Goal: Task Accomplishment & Management: Use online tool/utility

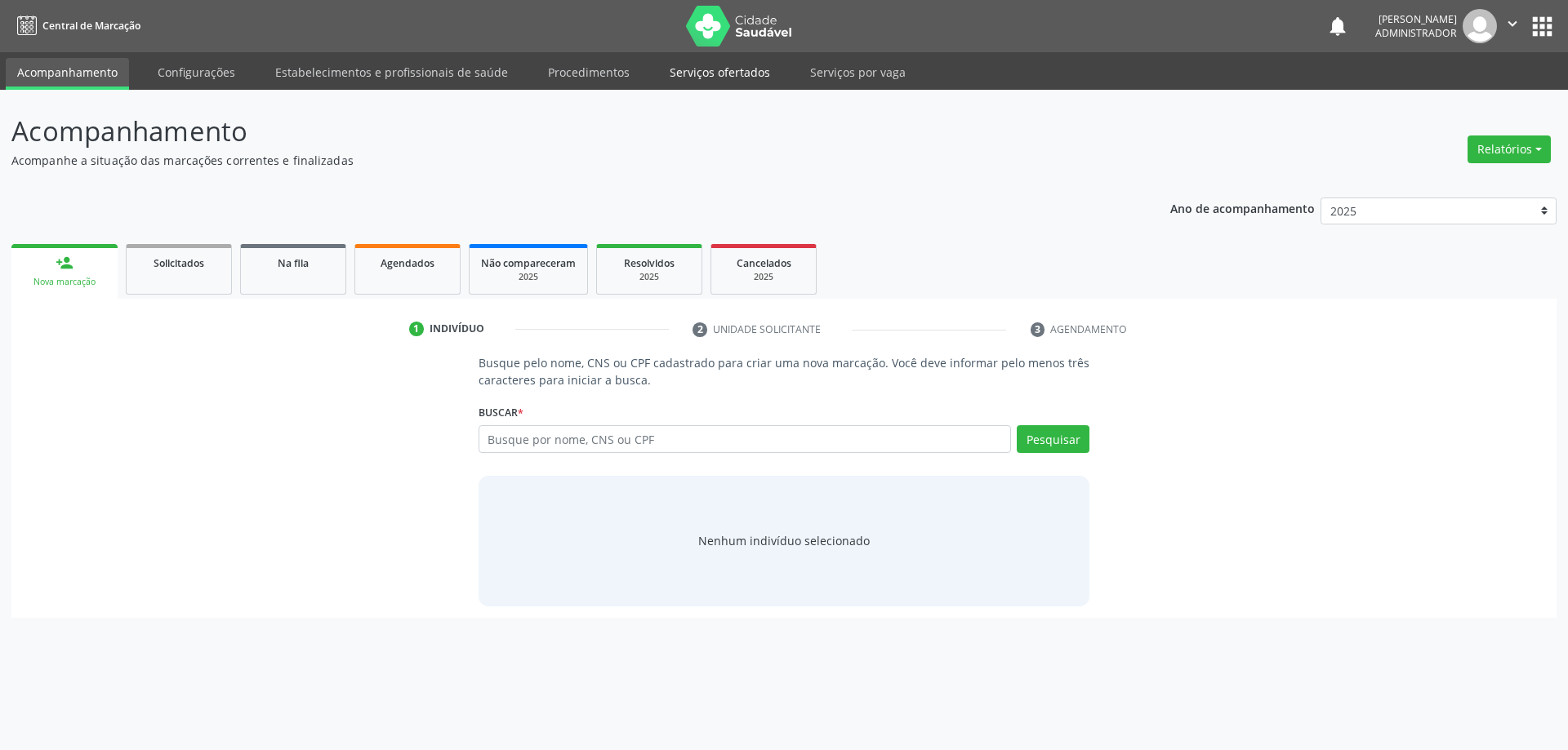
click at [735, 65] on link "Serviços ofertados" at bounding box center [720, 72] width 124 height 29
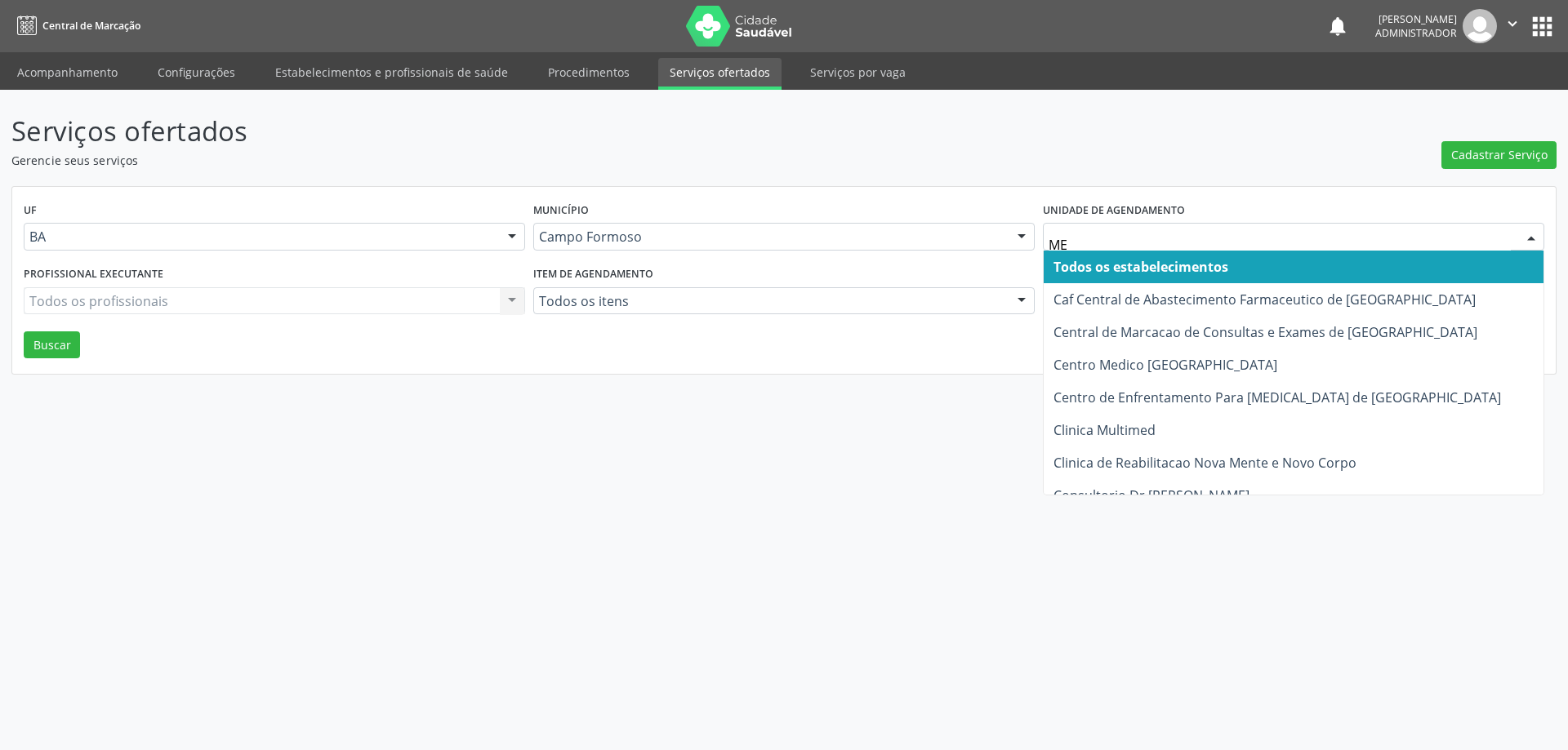
type input "MED"
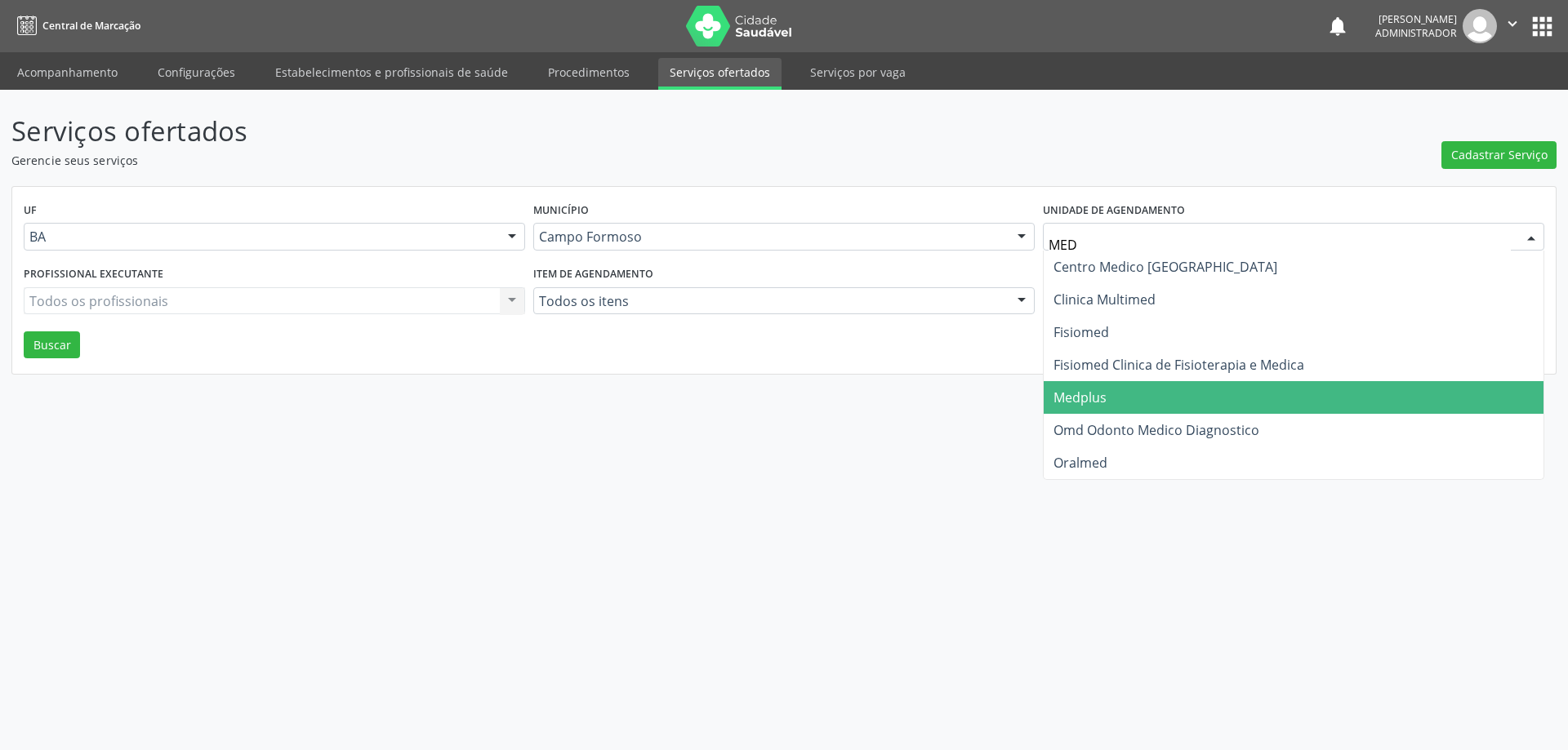
click at [1153, 391] on span "Medplus" at bounding box center [1293, 397] width 500 height 33
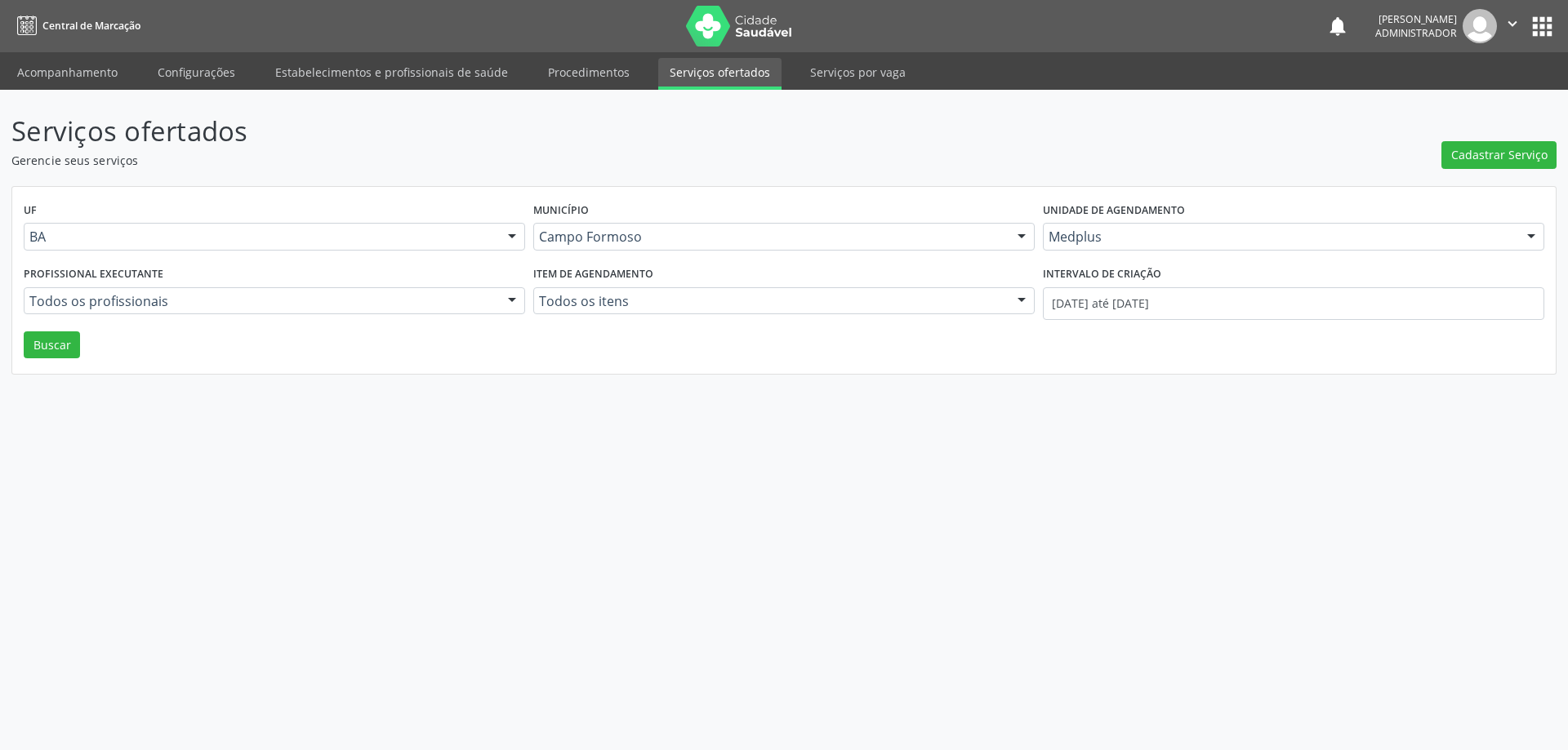
click at [505, 292] on div at bounding box center [512, 302] width 25 height 28
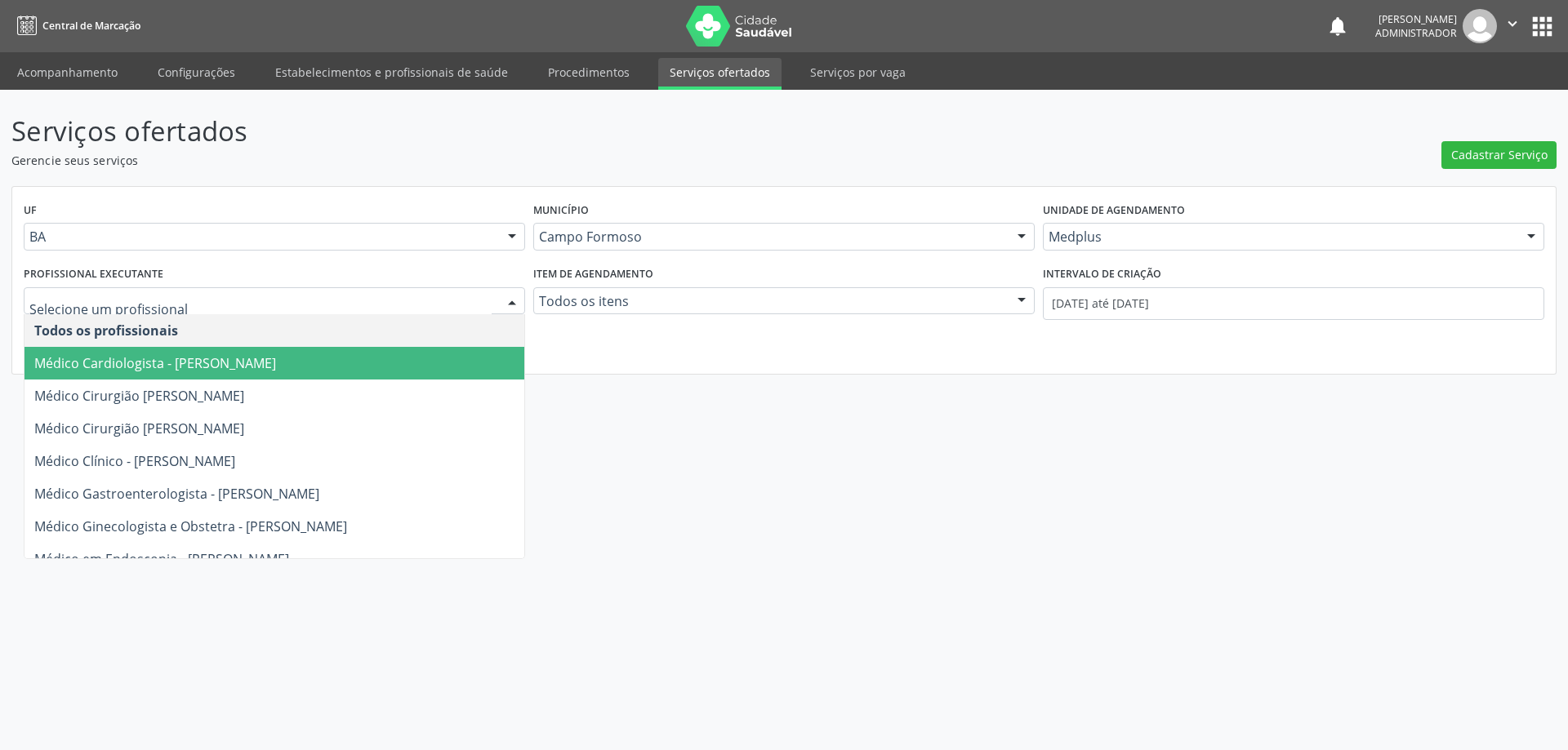
click at [445, 358] on span "Médico Cardiologista - Antonio Miranda Rocha Junior" at bounding box center [274, 363] width 500 height 33
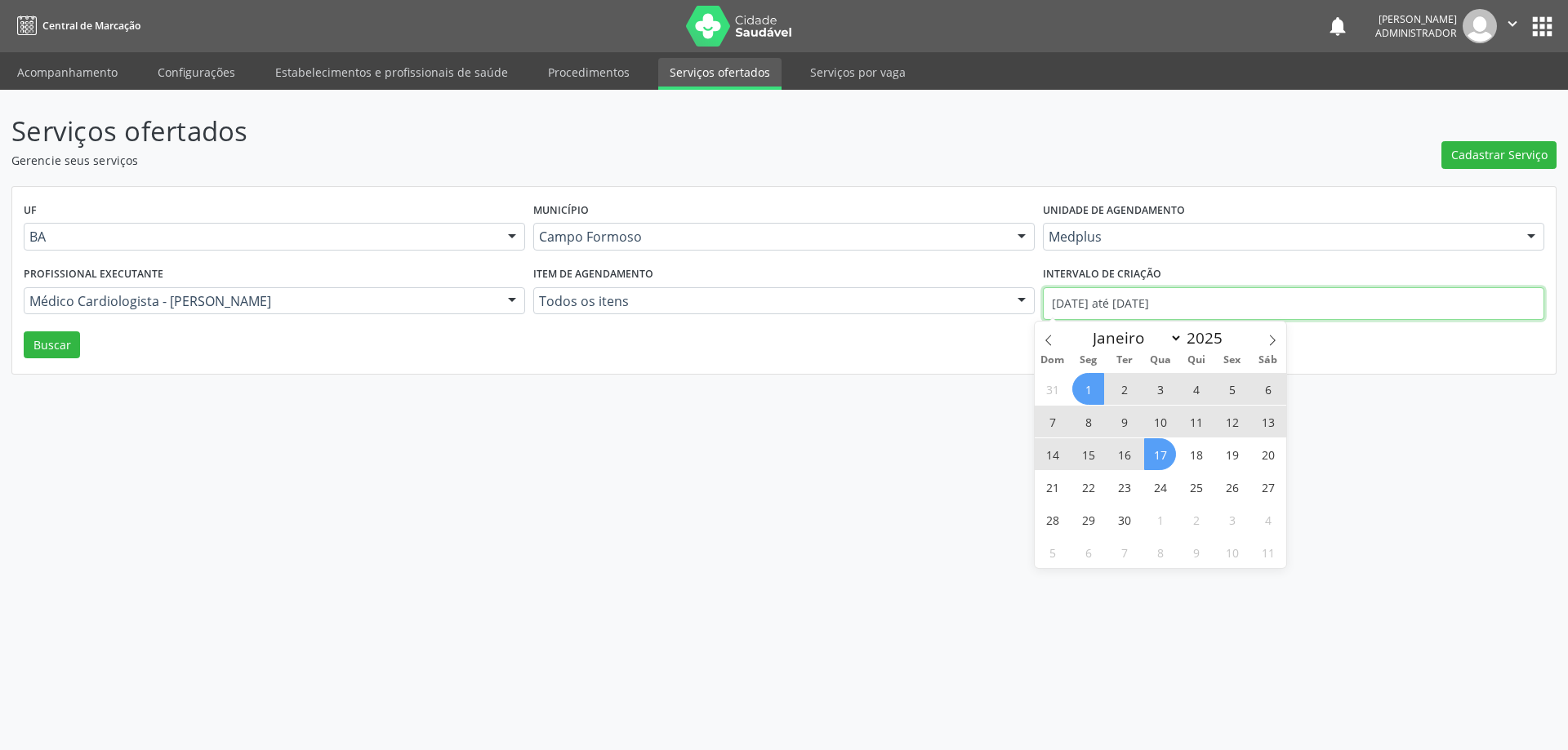
click at [1097, 305] on input "01/09/2025 até 17/09/2025" at bounding box center [1293, 303] width 501 height 33
click at [1051, 333] on span at bounding box center [1048, 335] width 28 height 28
select select "7"
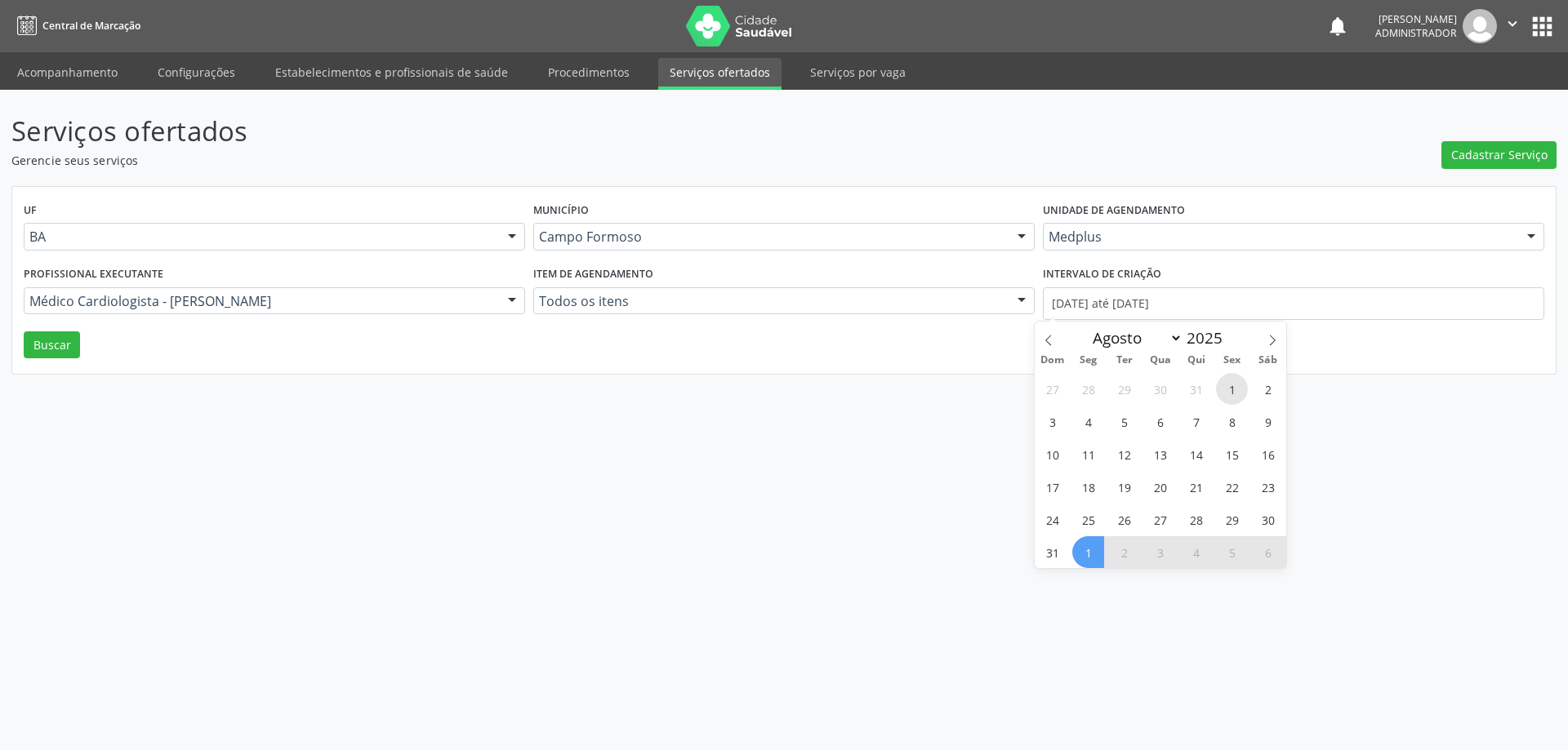
click at [1229, 393] on span "1" at bounding box center [1231, 389] width 32 height 32
type input "01/08/2025"
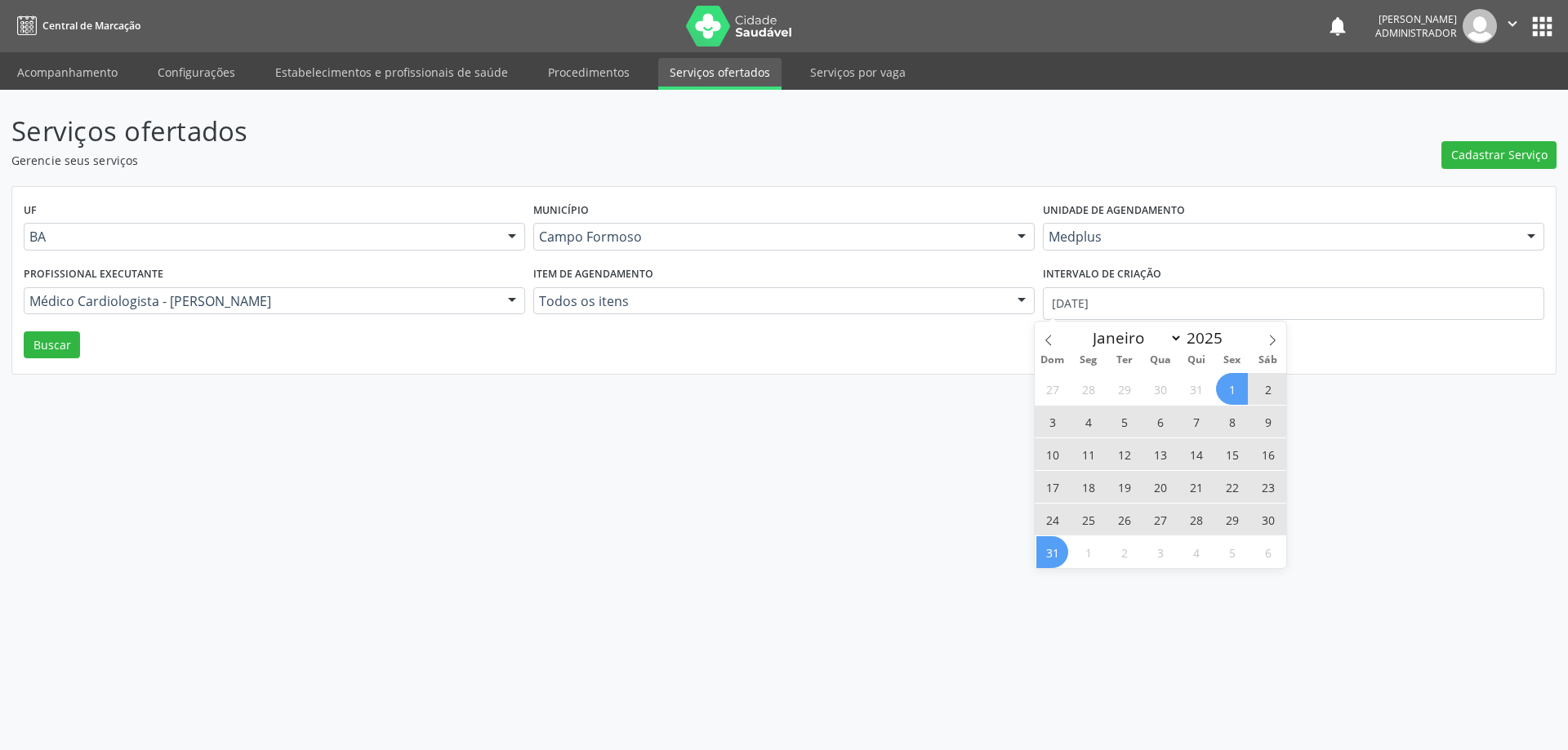
click at [1057, 555] on span "31" at bounding box center [1052, 552] width 32 height 32
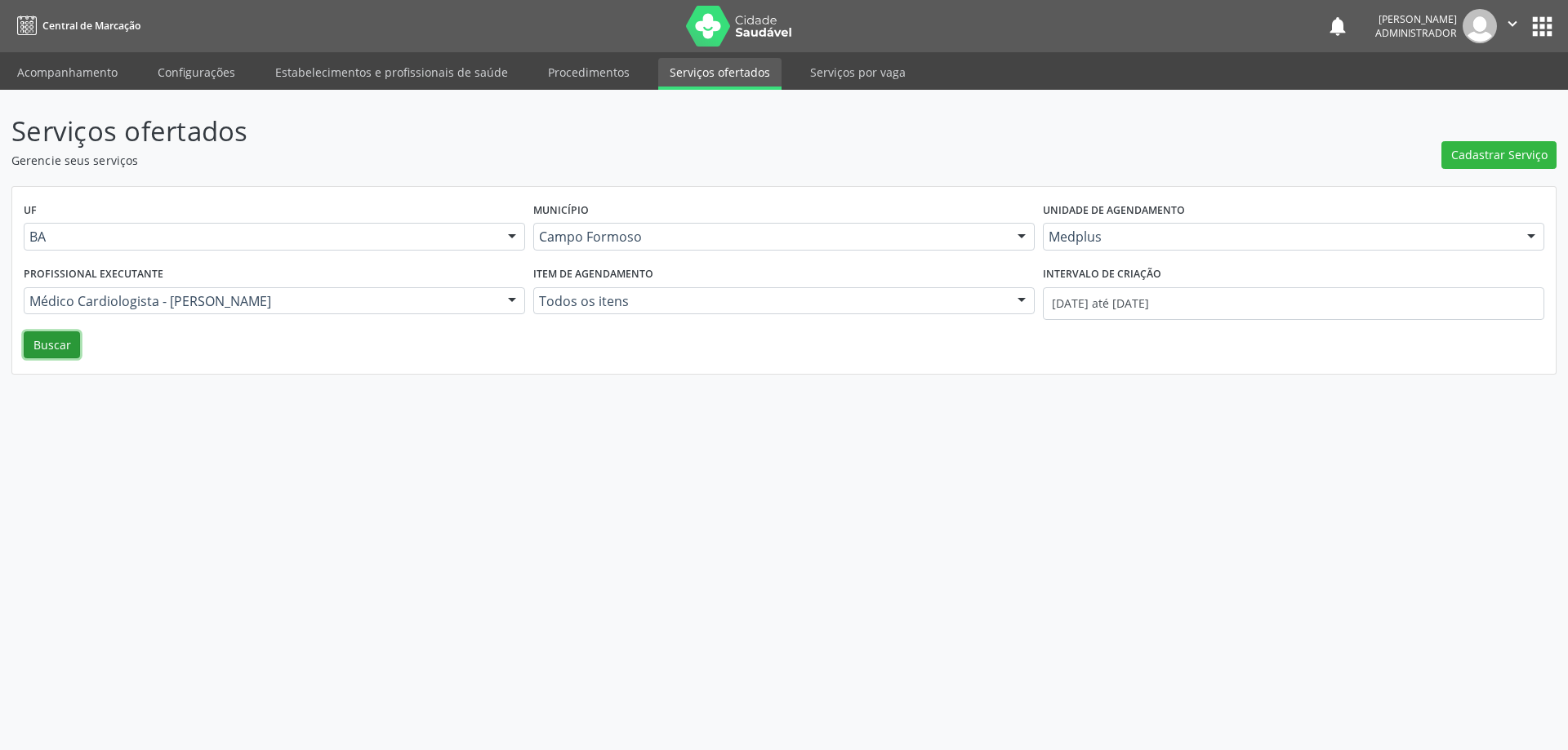
drag, startPoint x: 59, startPoint y: 342, endPoint x: 72, endPoint y: 342, distance: 13.0
click at [63, 342] on button "Buscar" at bounding box center [51, 345] width 56 height 28
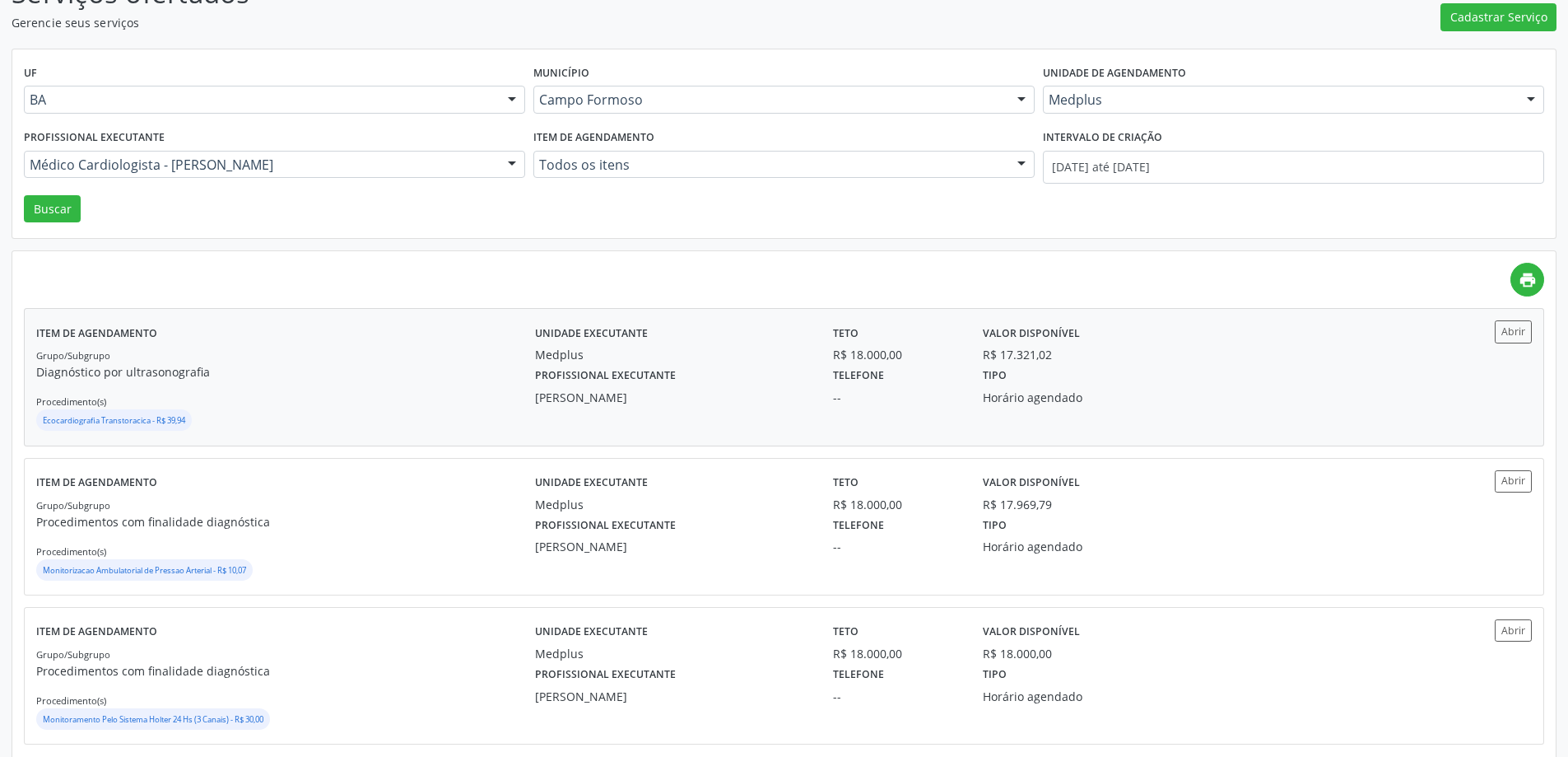
scroll to position [162, 0]
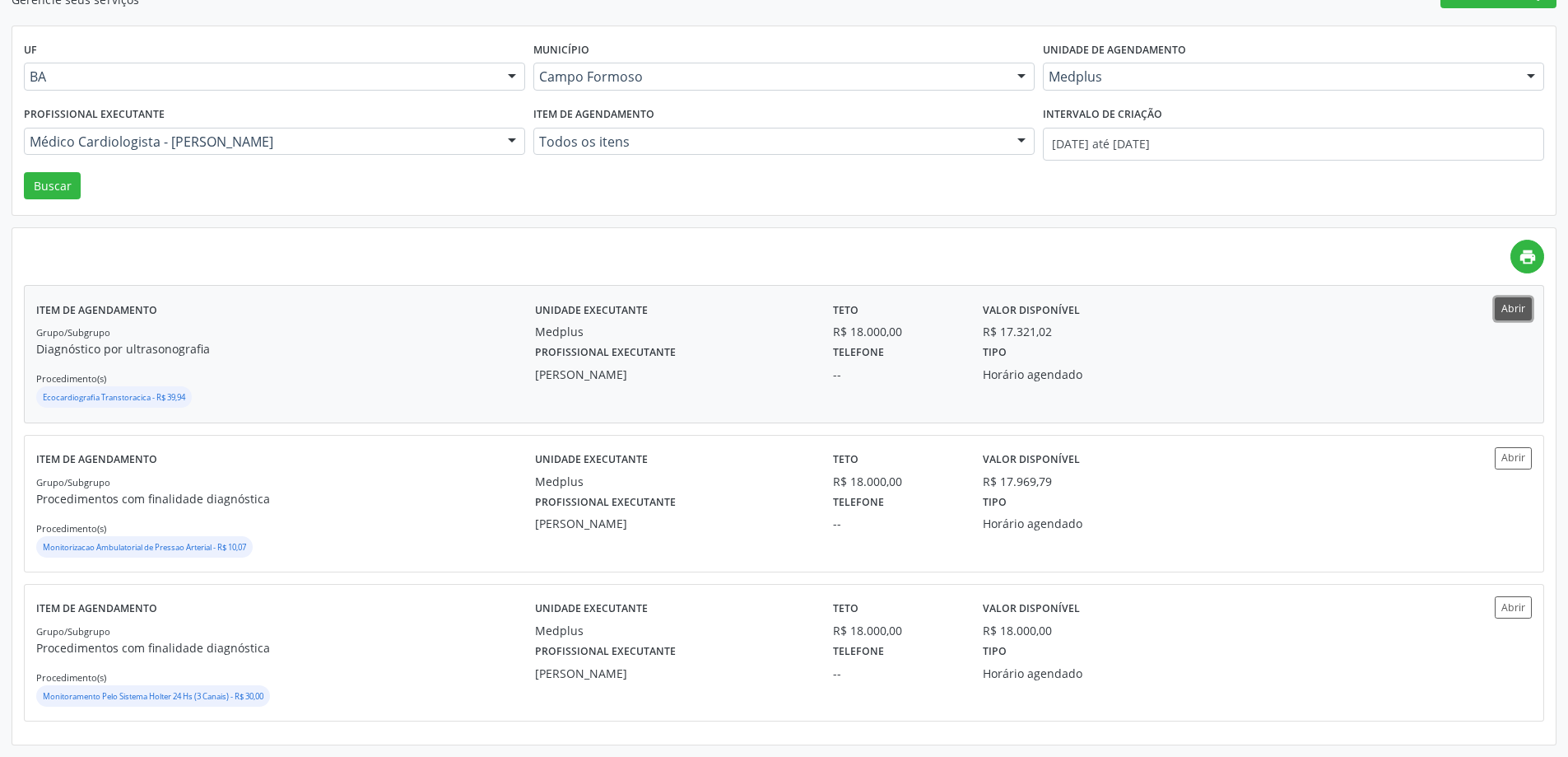
click at [1514, 307] on button "Abrir" at bounding box center [1513, 309] width 37 height 22
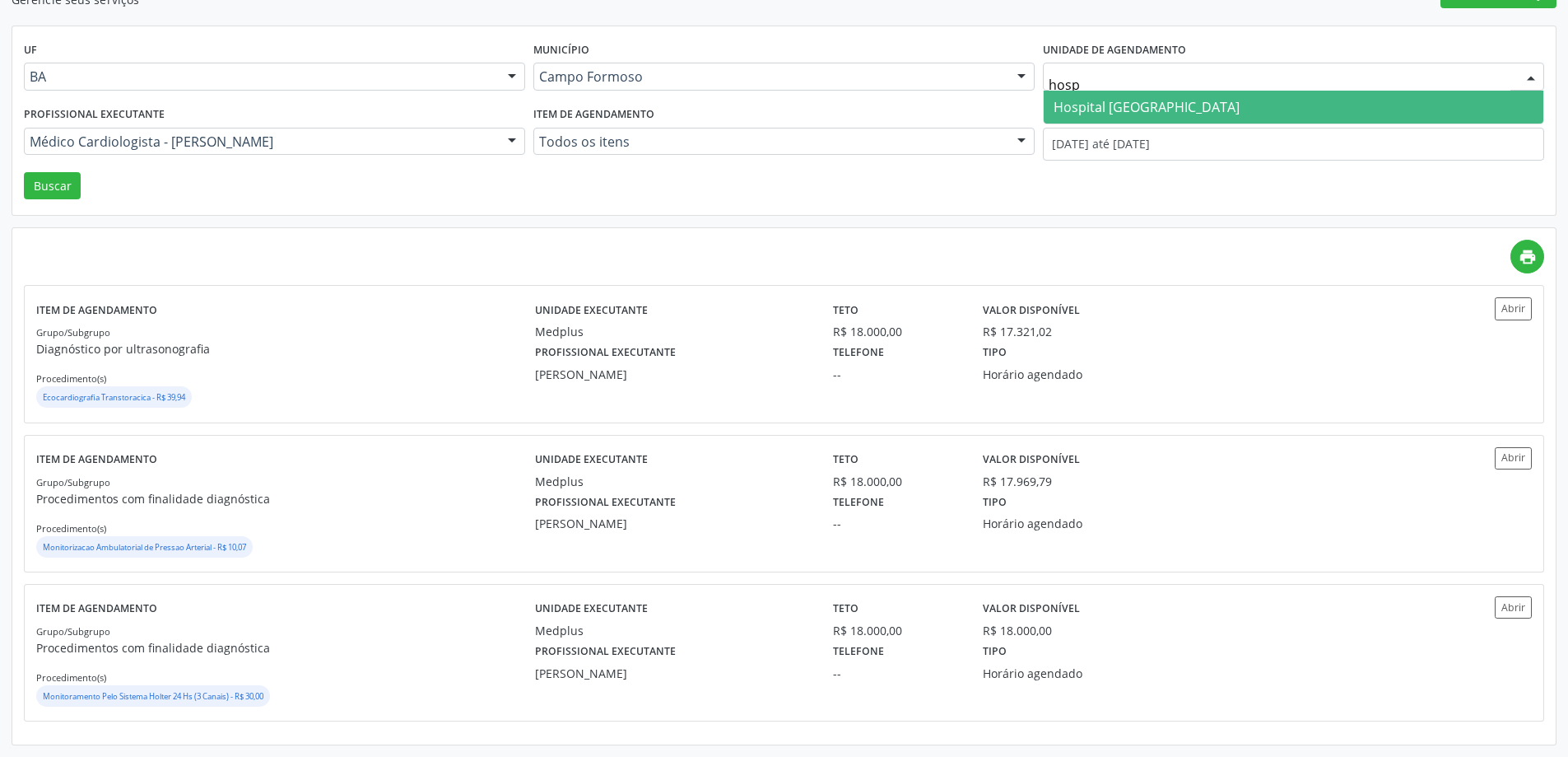
type input "hospi"
drag, startPoint x: 1112, startPoint y: 100, endPoint x: 1095, endPoint y: 97, distance: 17.3
click at [1106, 99] on span "Hospital [GEOGRAPHIC_DATA]" at bounding box center [1147, 107] width 186 height 18
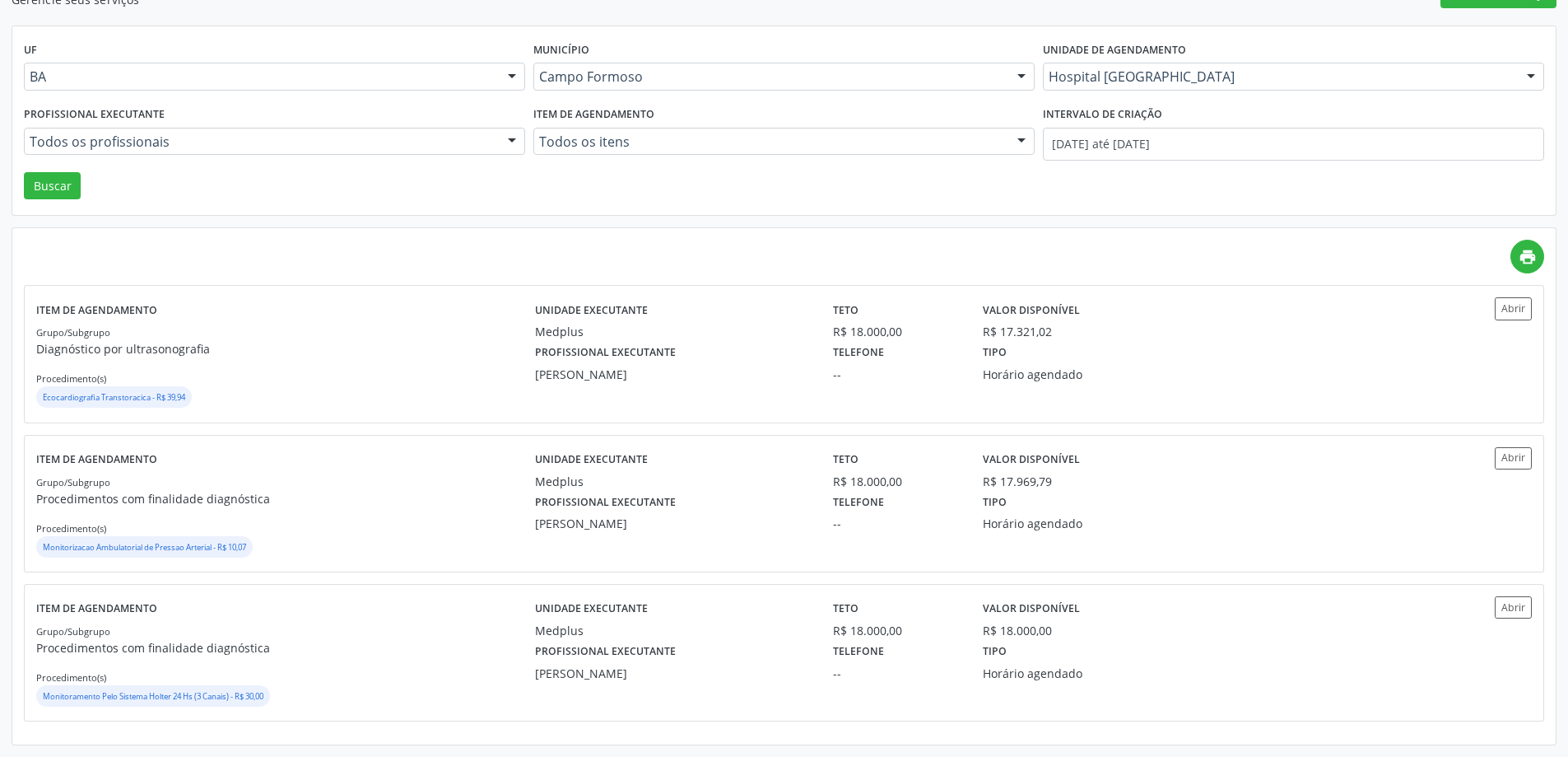
click at [513, 137] on div at bounding box center [512, 143] width 25 height 28
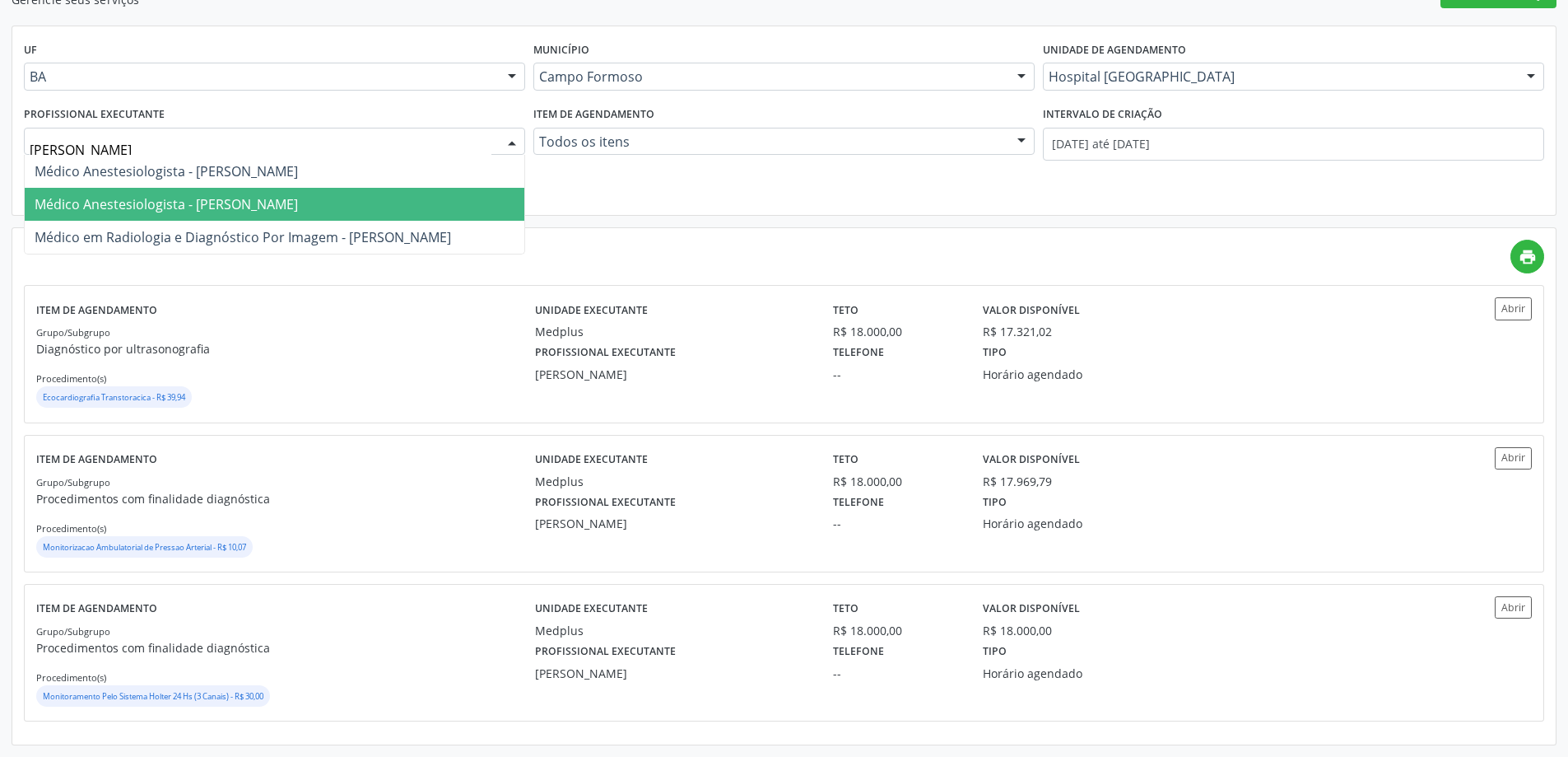
type input "joel"
click at [331, 202] on span "Médico em Radiologia e Diagnóstico Por Imagem - Joel da Rocha Almeida" at bounding box center [243, 204] width 416 height 18
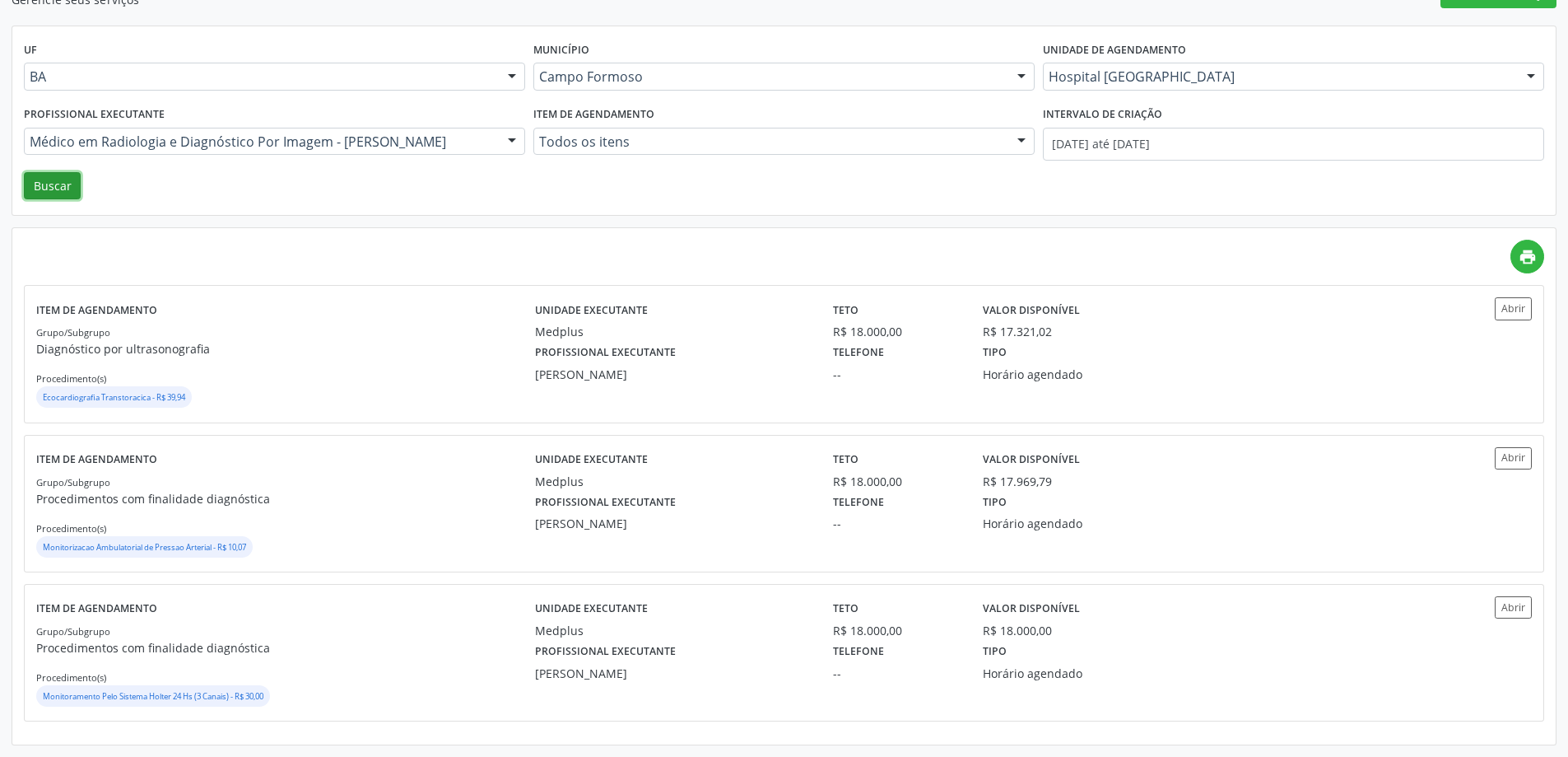
click at [28, 185] on button "Buscar" at bounding box center [52, 186] width 57 height 28
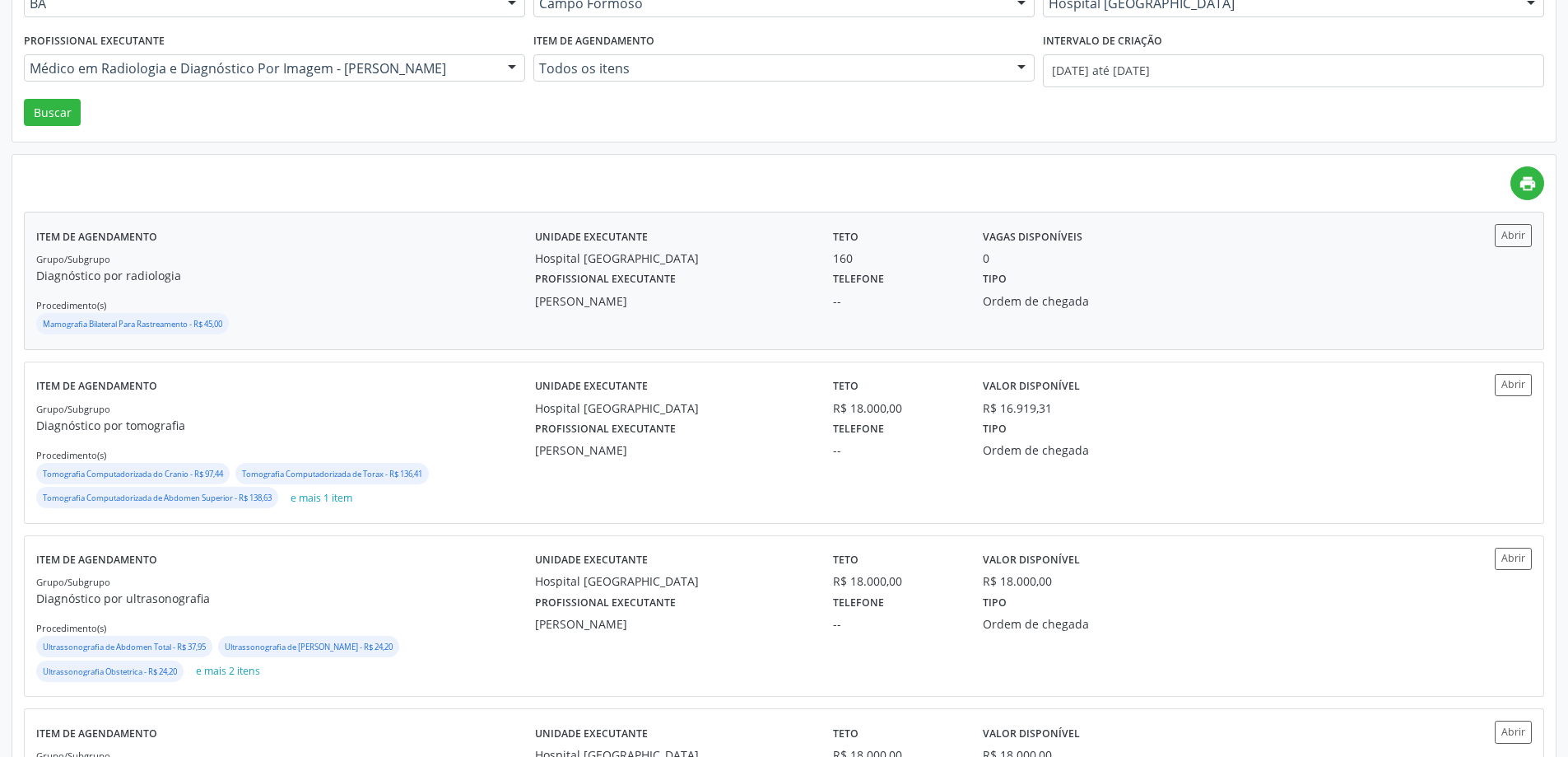
scroll to position [384, 0]
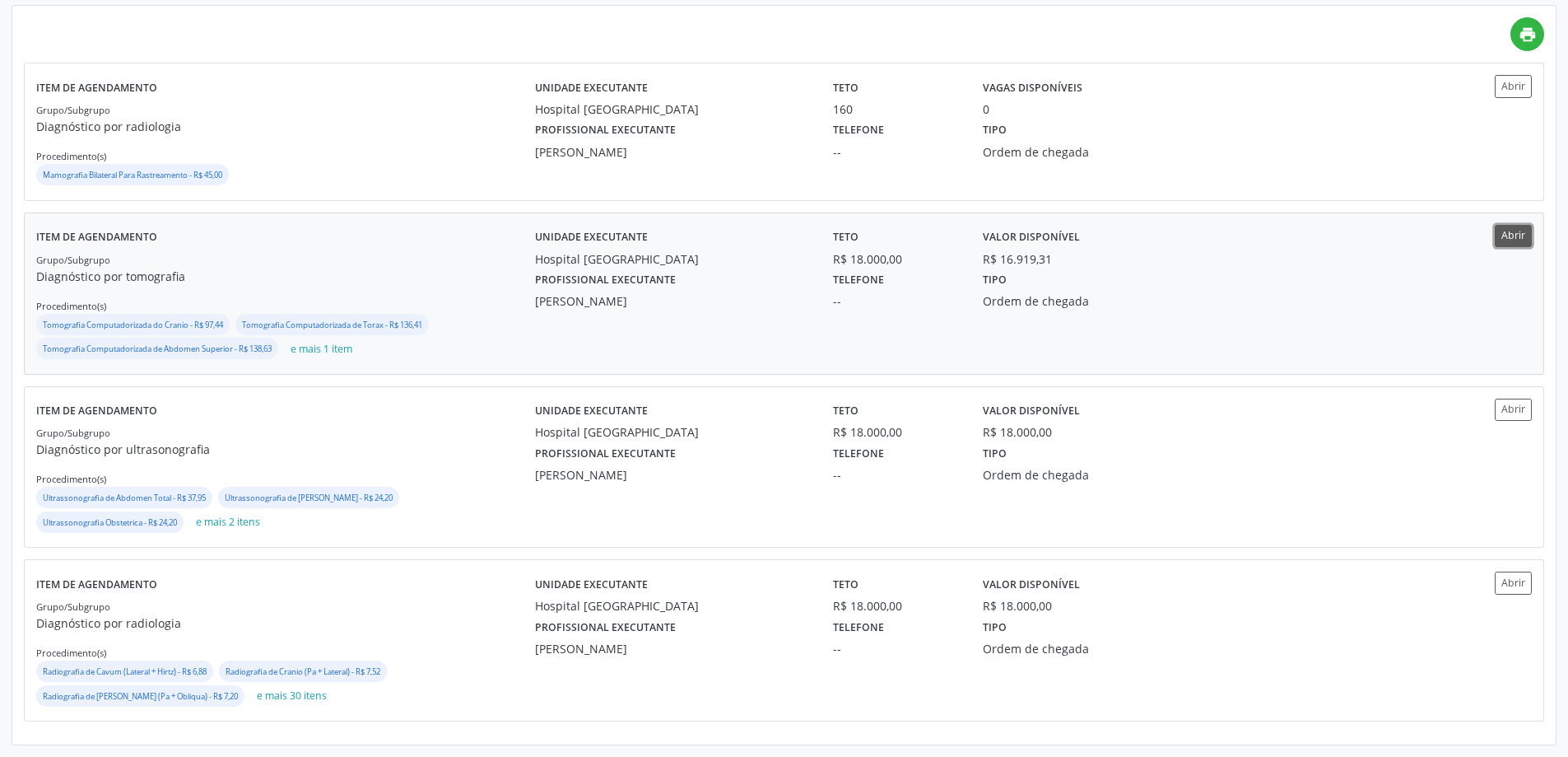
click at [1506, 233] on button "Abrir" at bounding box center [1513, 236] width 37 height 22
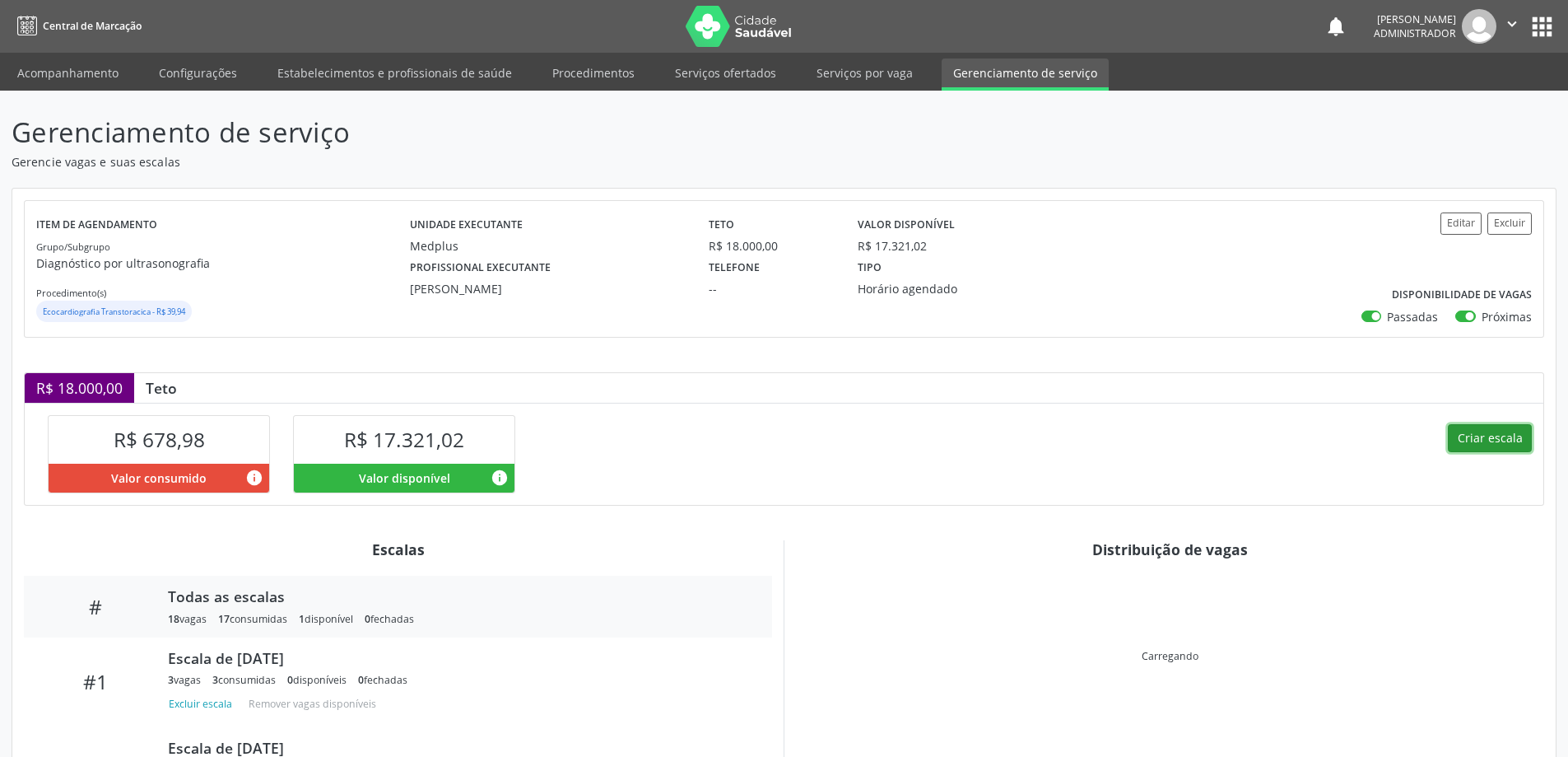
click at [1469, 432] on button "Criar escala" at bounding box center [1490, 438] width 84 height 28
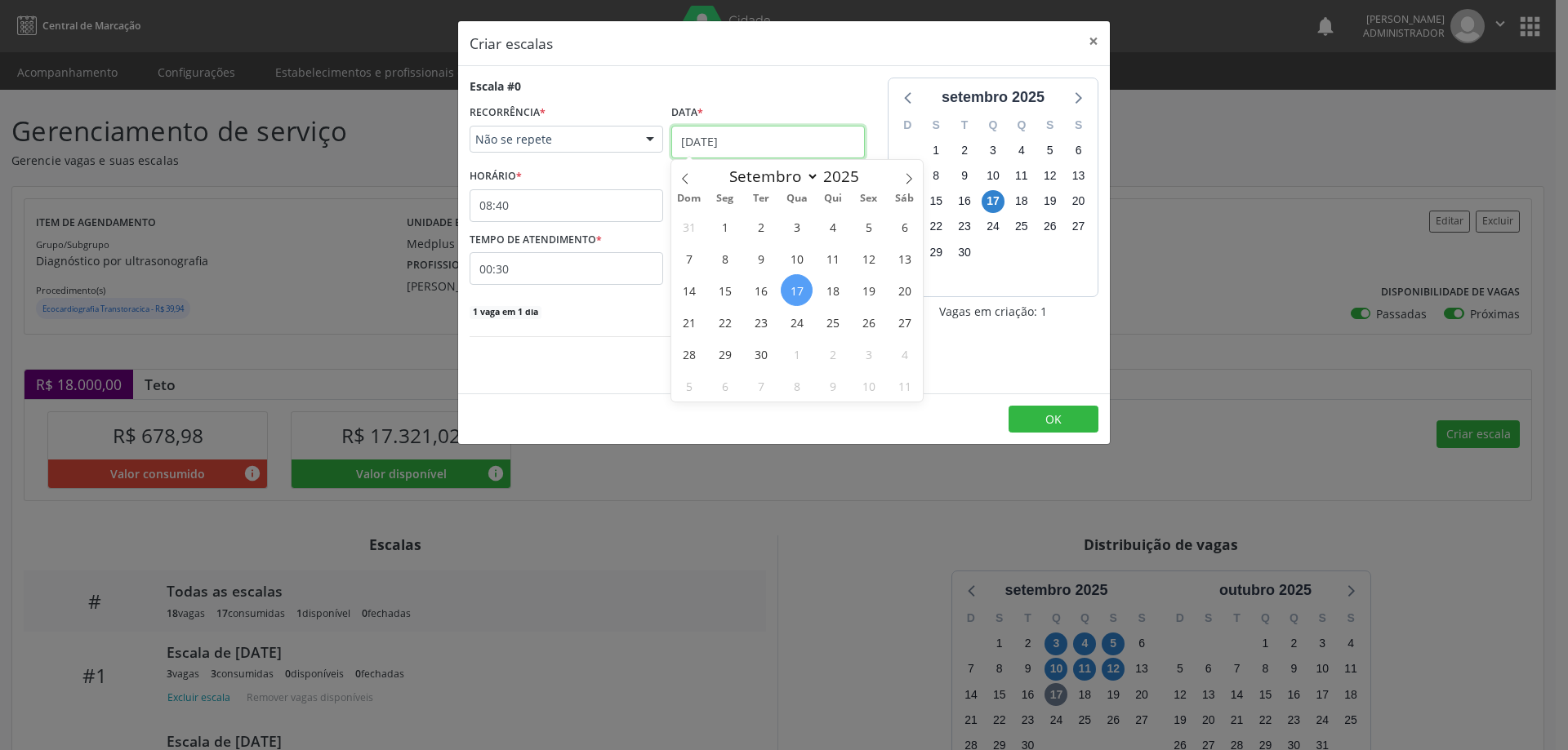
click at [691, 132] on input "[DATE]" at bounding box center [767, 141] width 193 height 33
click at [793, 321] on span "24" at bounding box center [796, 322] width 32 height 32
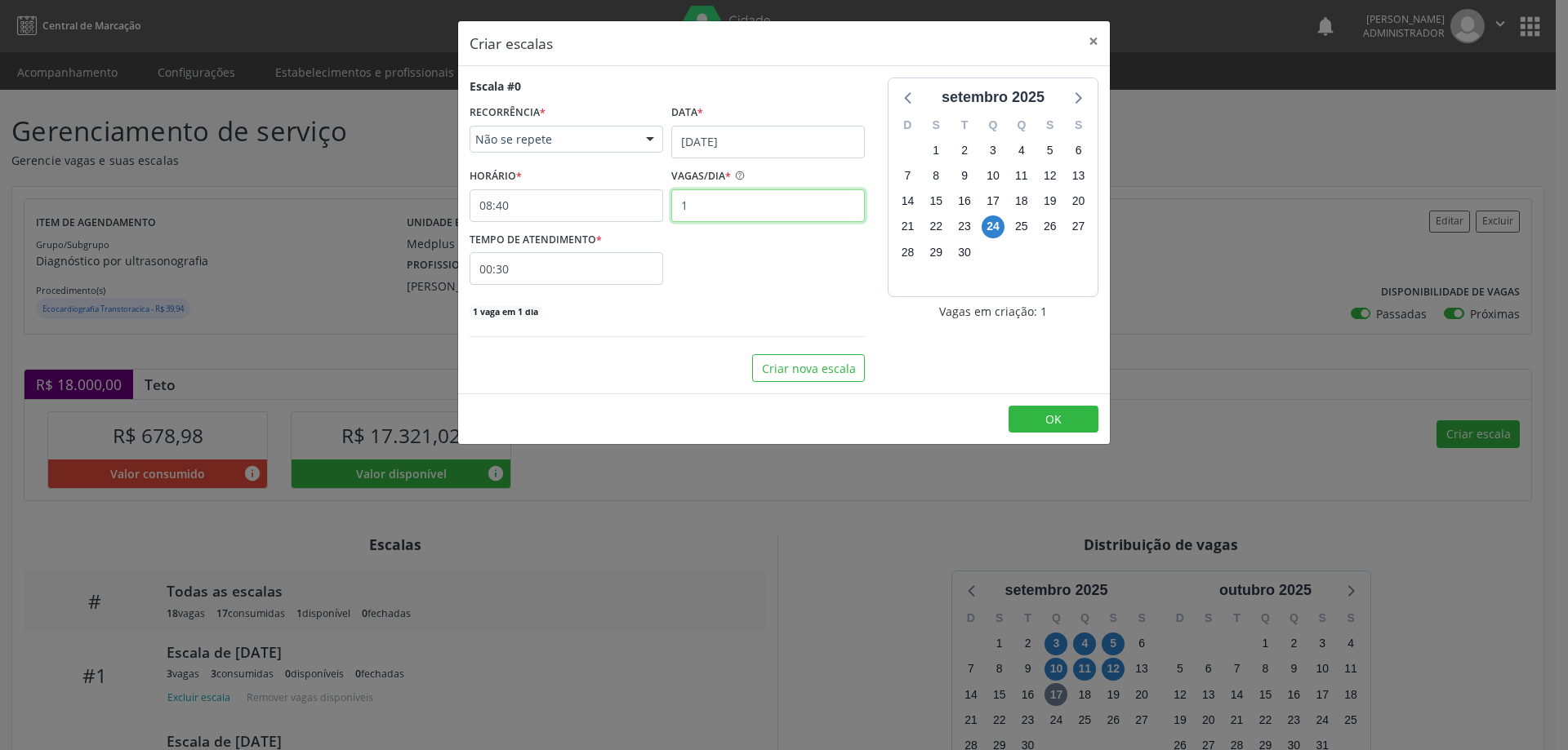
click at [734, 218] on input "1" at bounding box center [767, 205] width 193 height 33
type input "3"
click at [614, 200] on input "08:40" at bounding box center [565, 205] width 193 height 33
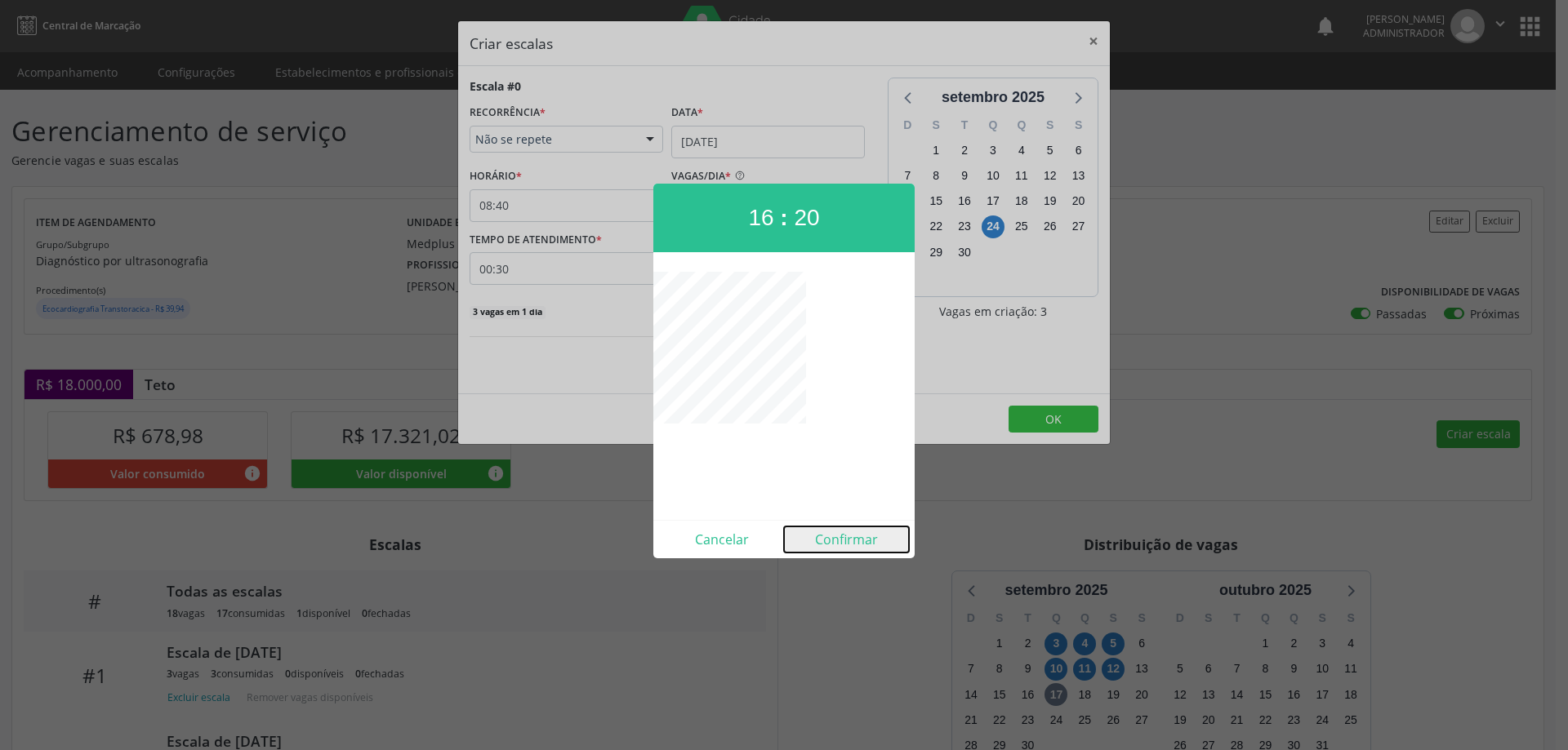
click at [839, 543] on button "Confirmar" at bounding box center [846, 539] width 125 height 26
type input "16:20"
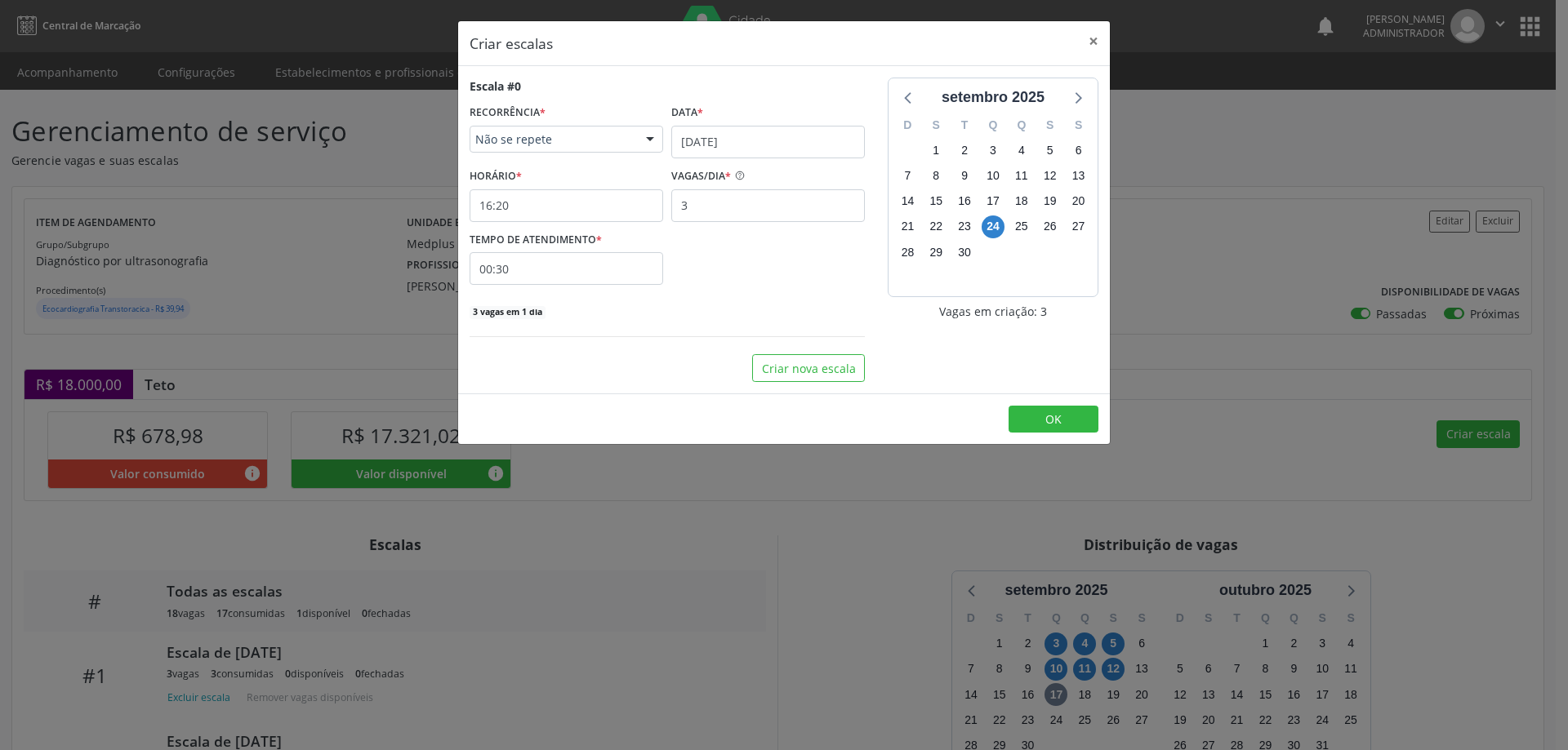
click at [598, 254] on input "00:30" at bounding box center [565, 268] width 193 height 33
click at [719, 312] on span at bounding box center [716, 312] width 12 height 16
type input "00:25"
type input "25"
click at [719, 312] on span at bounding box center [716, 312] width 12 height 16
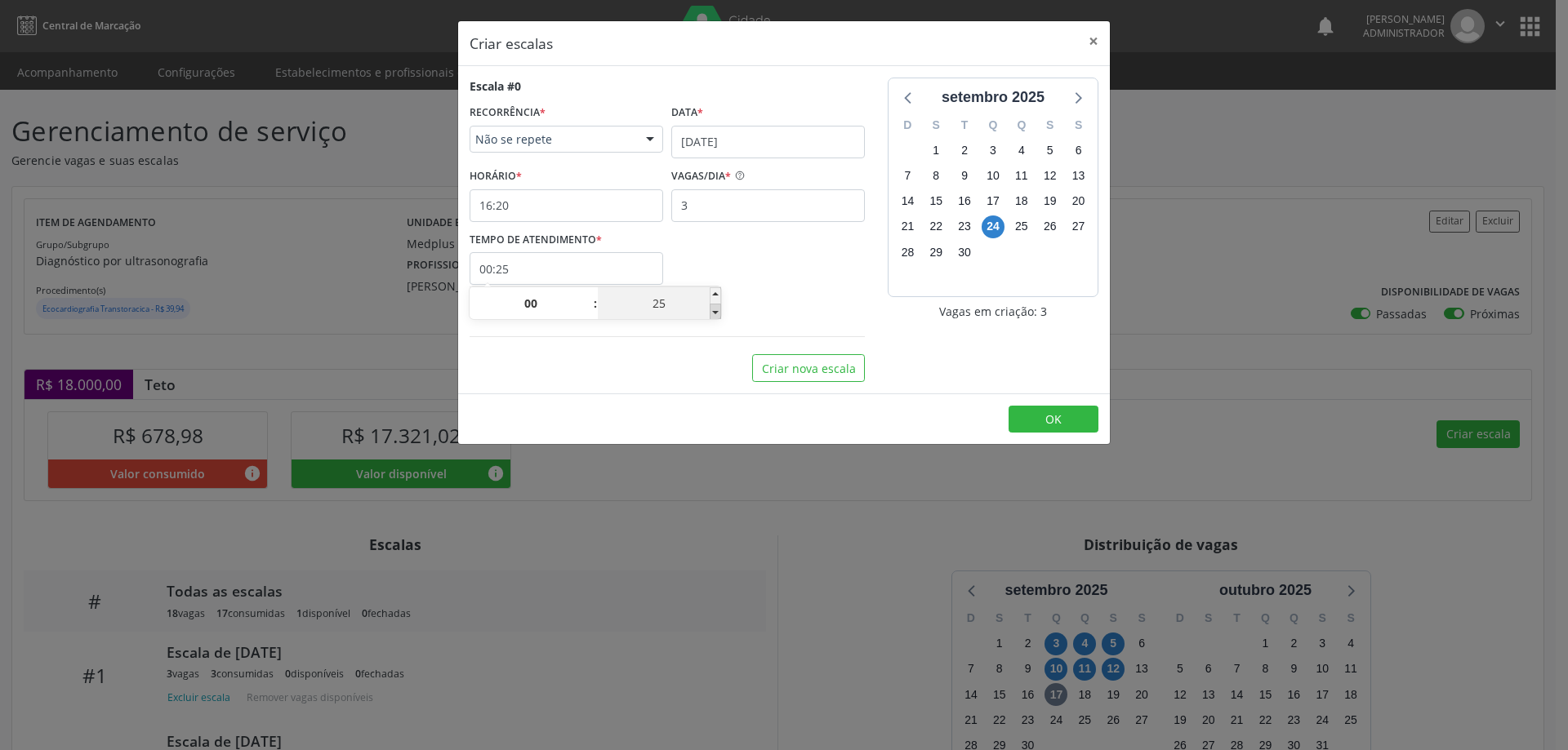
type input "00:20"
type input "20"
click at [1060, 412] on span "OK" at bounding box center [1053, 420] width 16 height 16
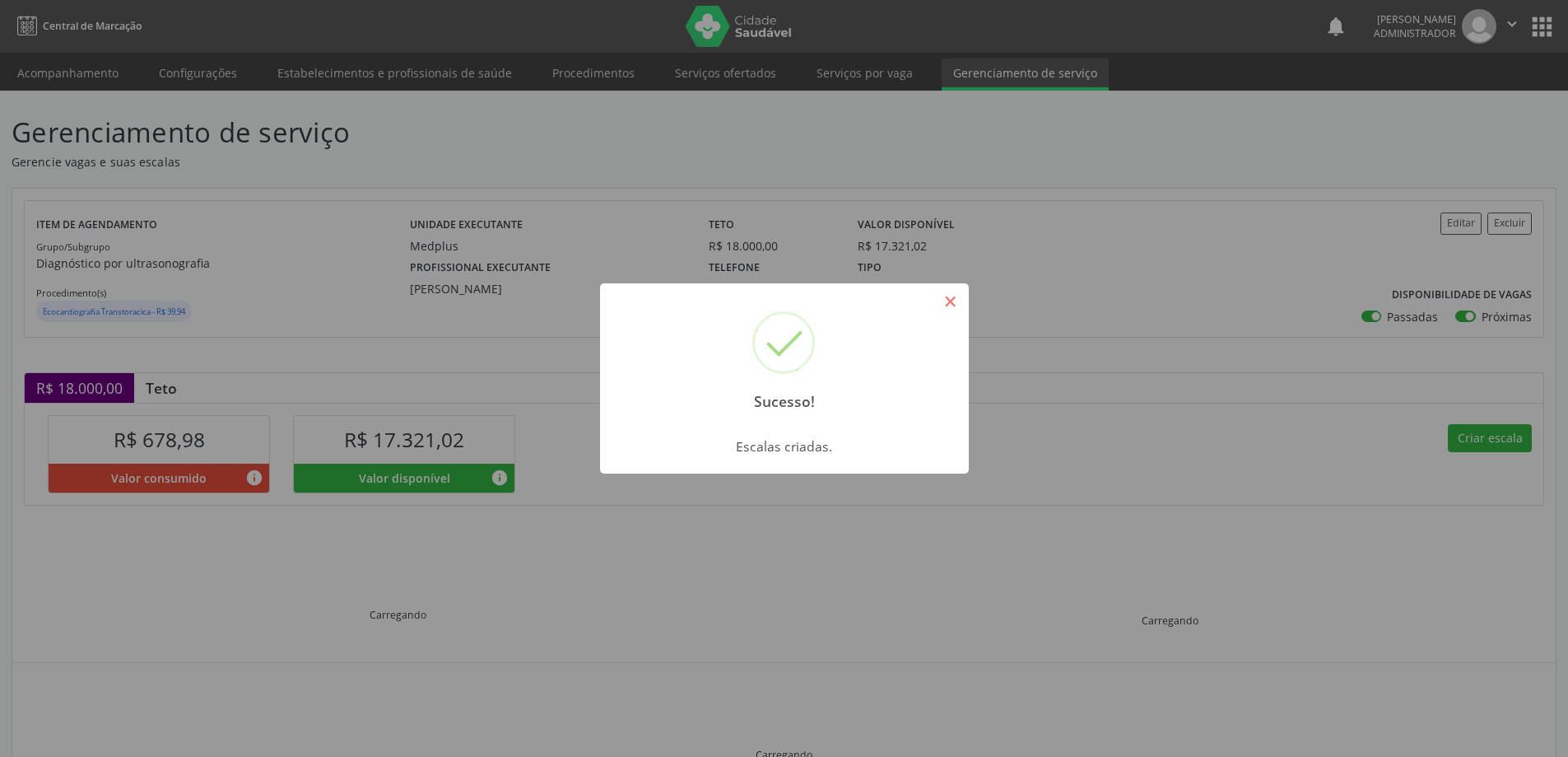
click at [948, 294] on button "×" at bounding box center [951, 302] width 28 height 28
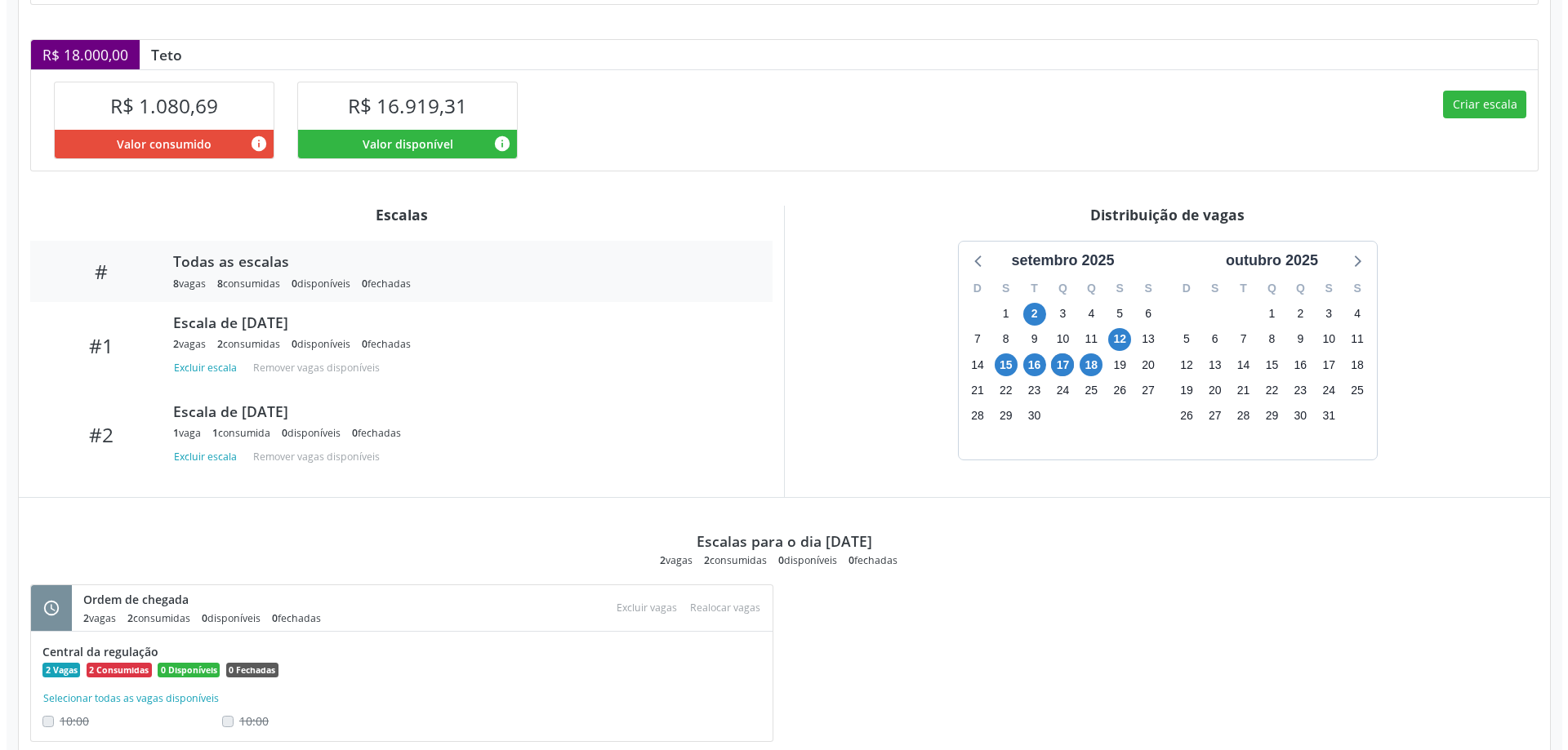
scroll to position [379, 0]
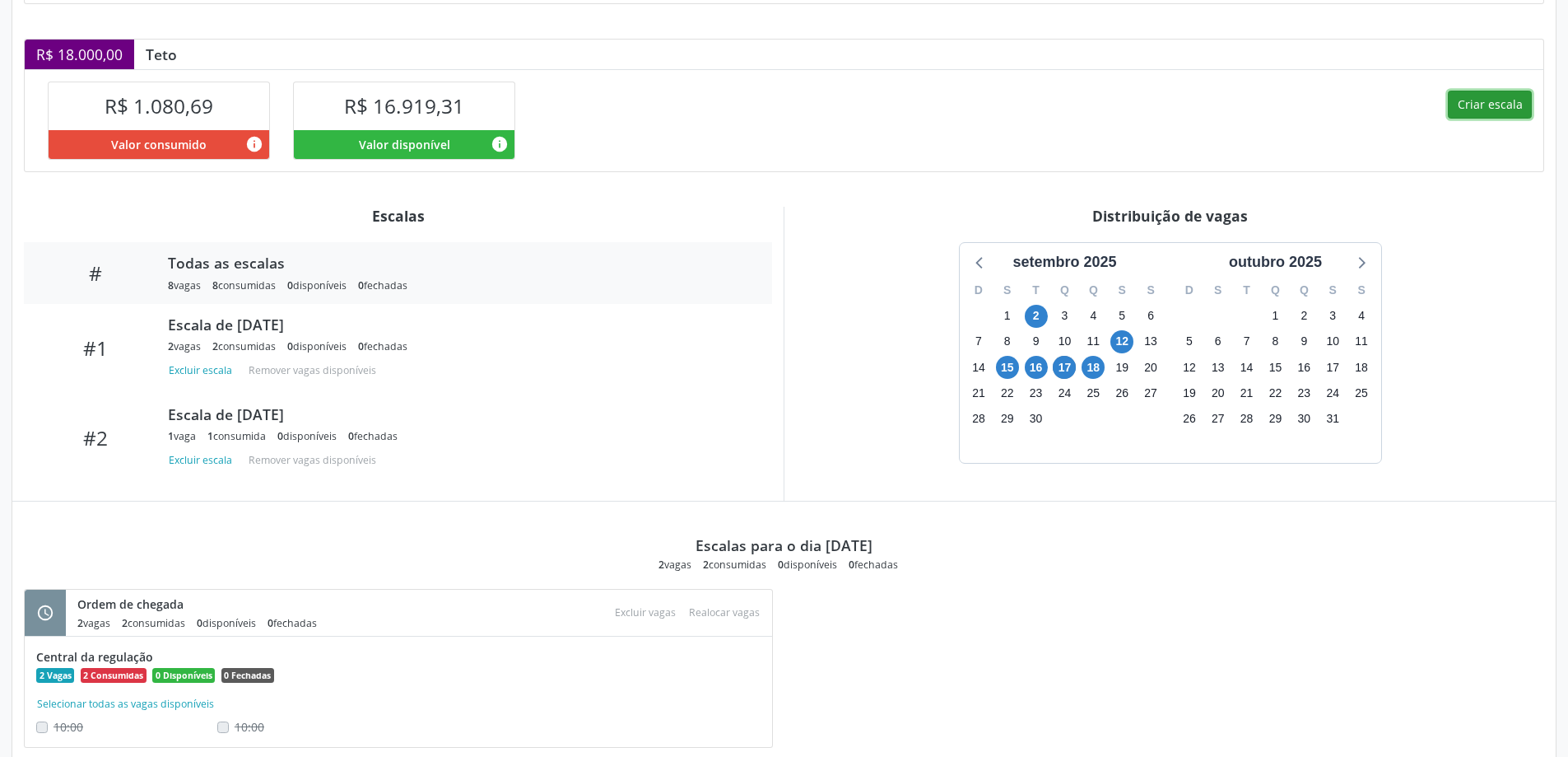
click at [1495, 103] on button "Criar escala" at bounding box center [1490, 105] width 84 height 28
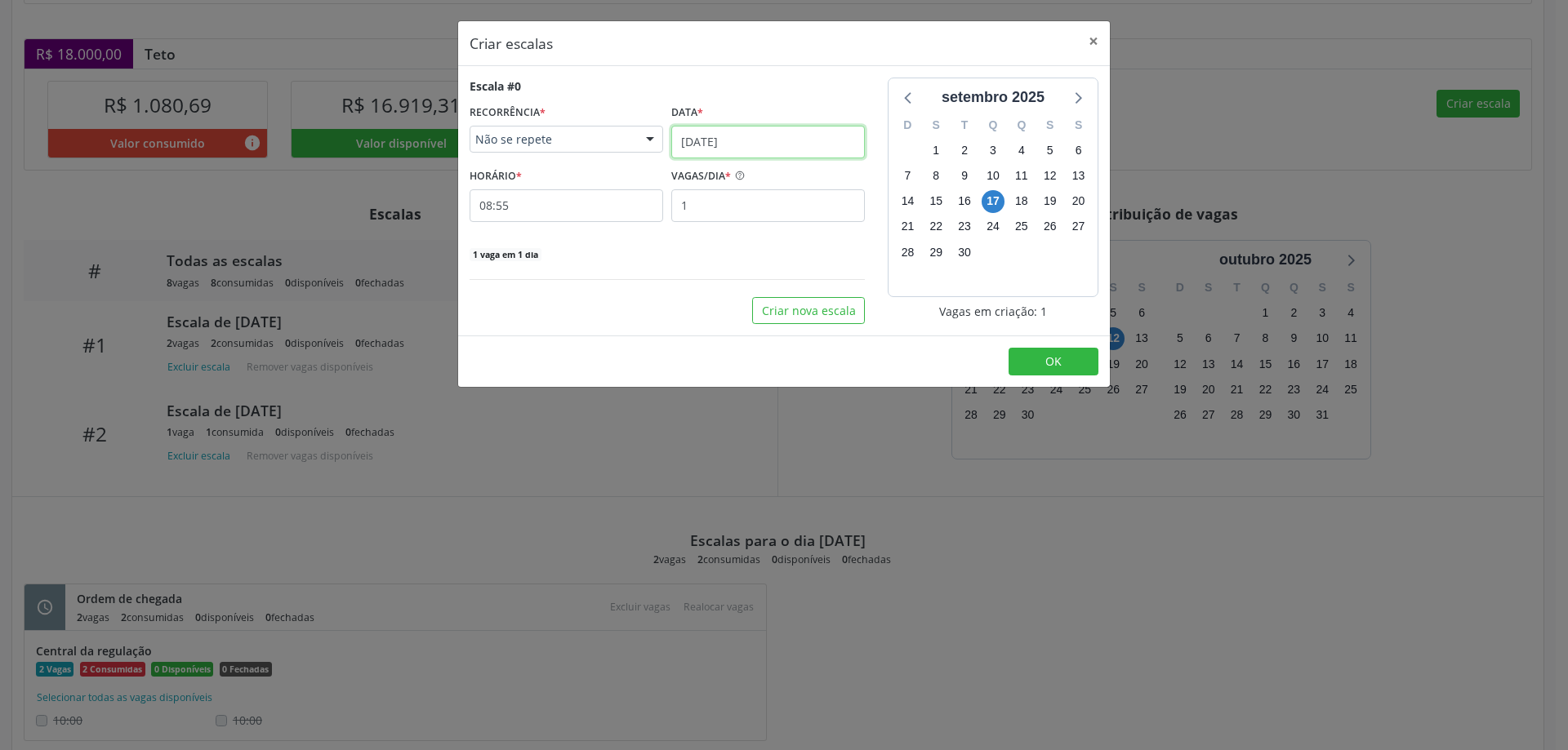
click at [742, 132] on input "[DATE]" at bounding box center [767, 141] width 193 height 33
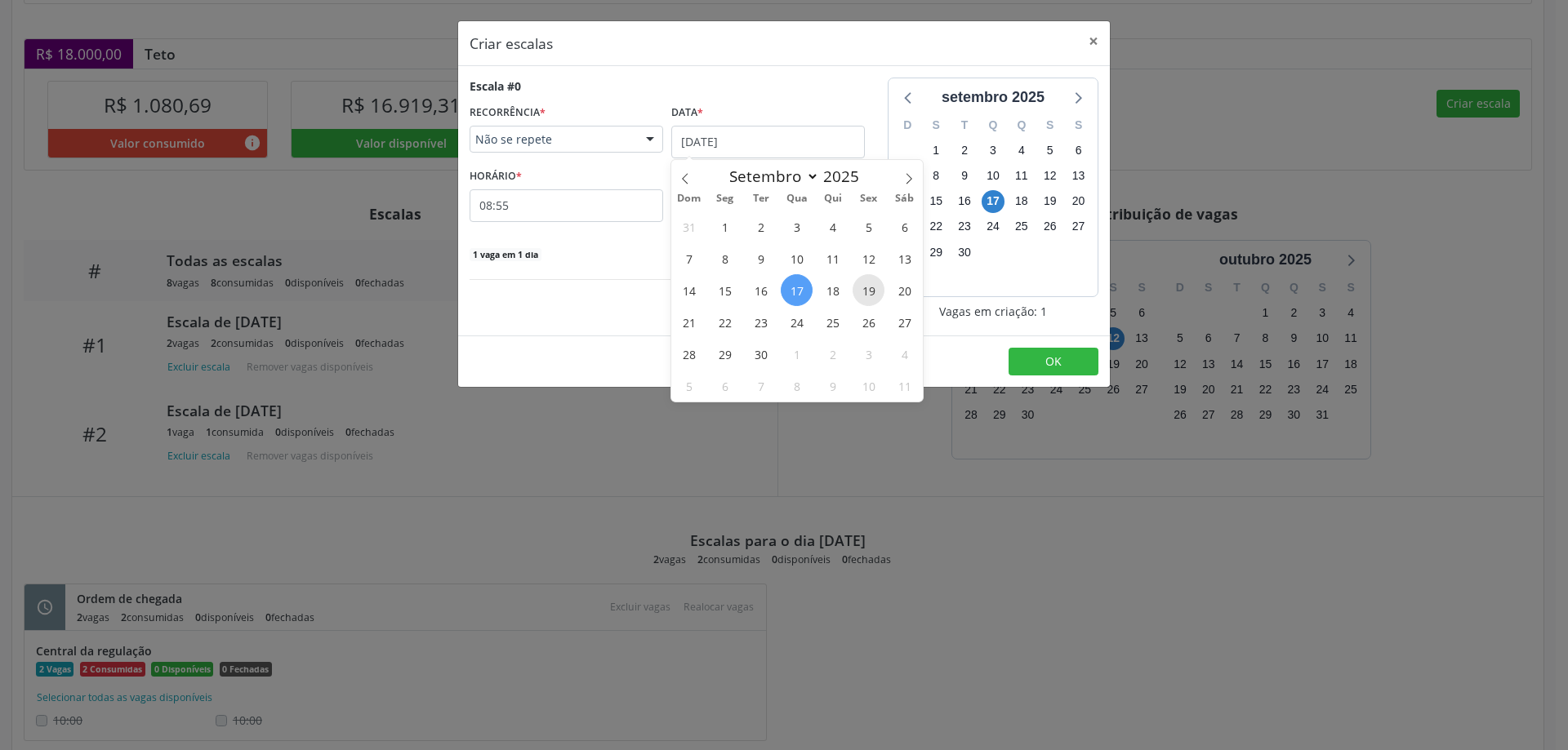
click at [866, 289] on span "19" at bounding box center [868, 290] width 32 height 32
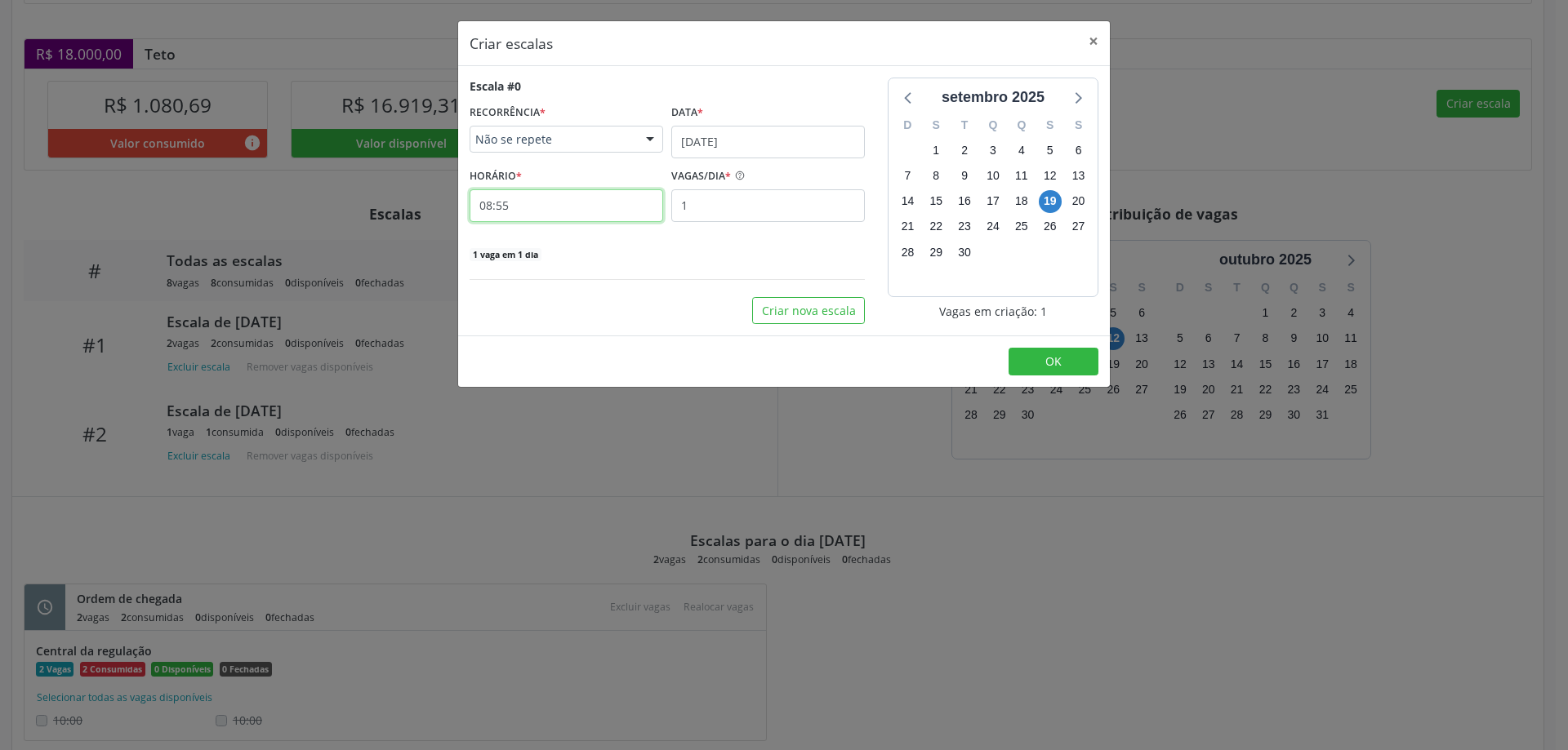
click at [619, 205] on input "08:55" at bounding box center [565, 205] width 193 height 33
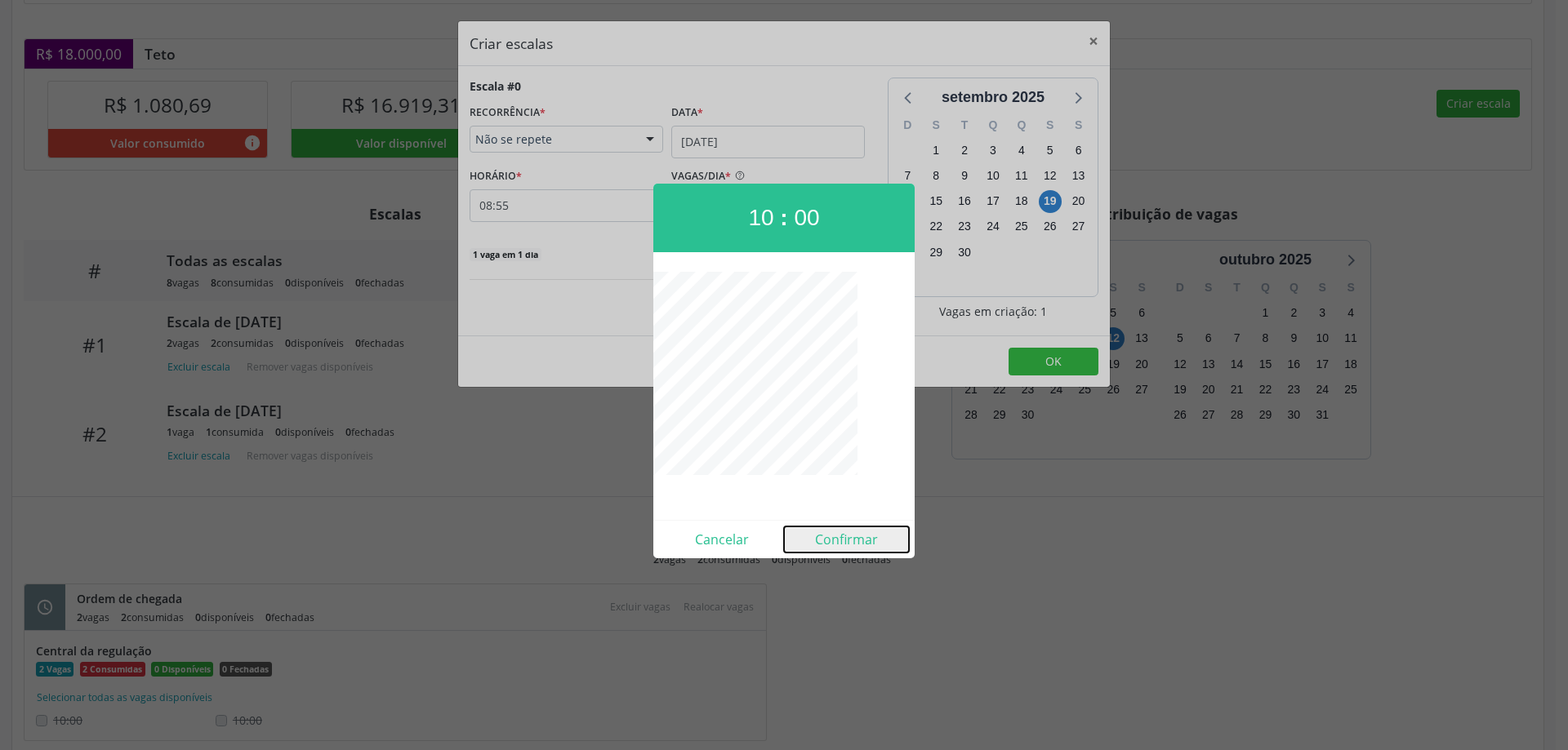
click at [837, 533] on button "Confirmar" at bounding box center [846, 539] width 125 height 26
type input "10:00"
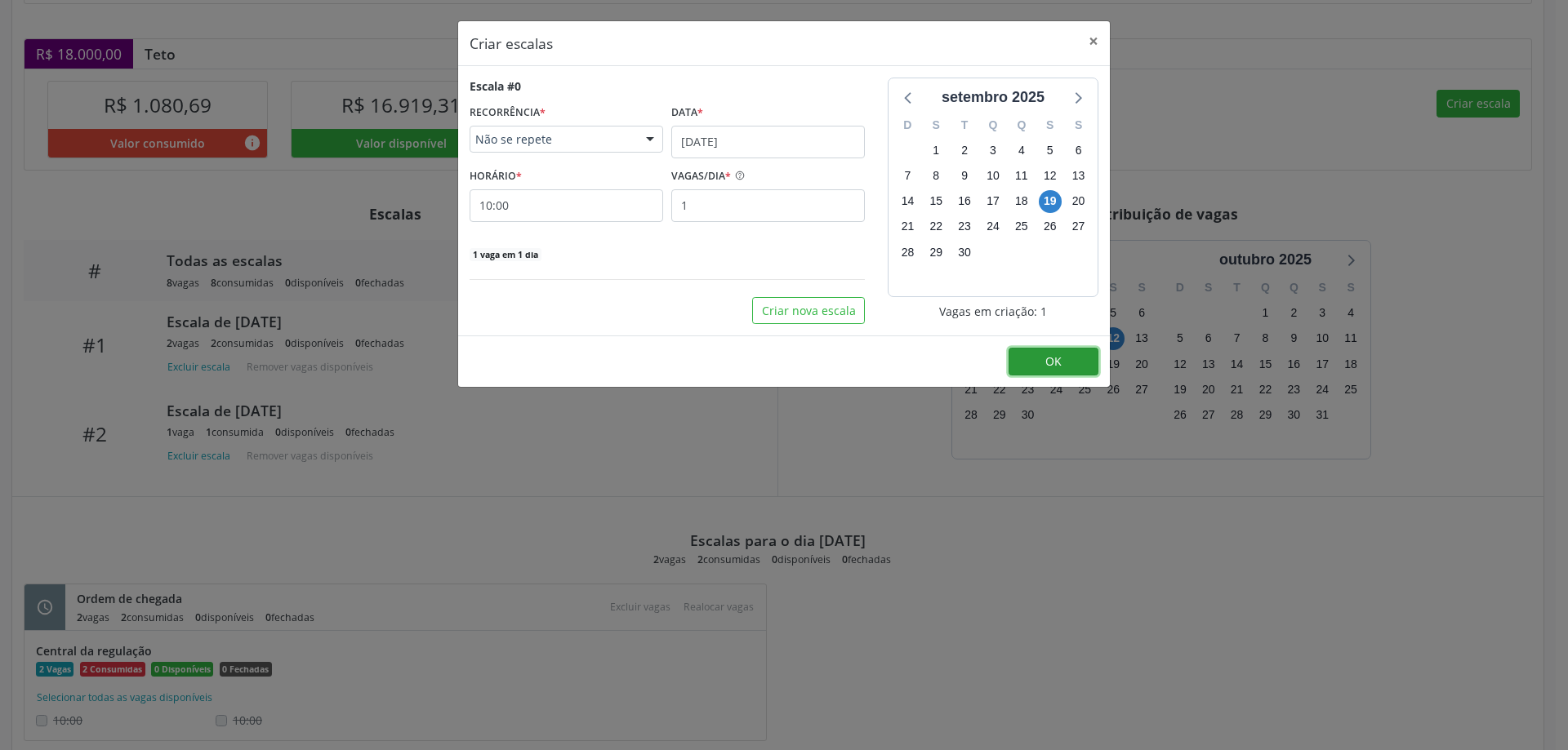
click at [1018, 358] on button "OK" at bounding box center [1053, 361] width 90 height 28
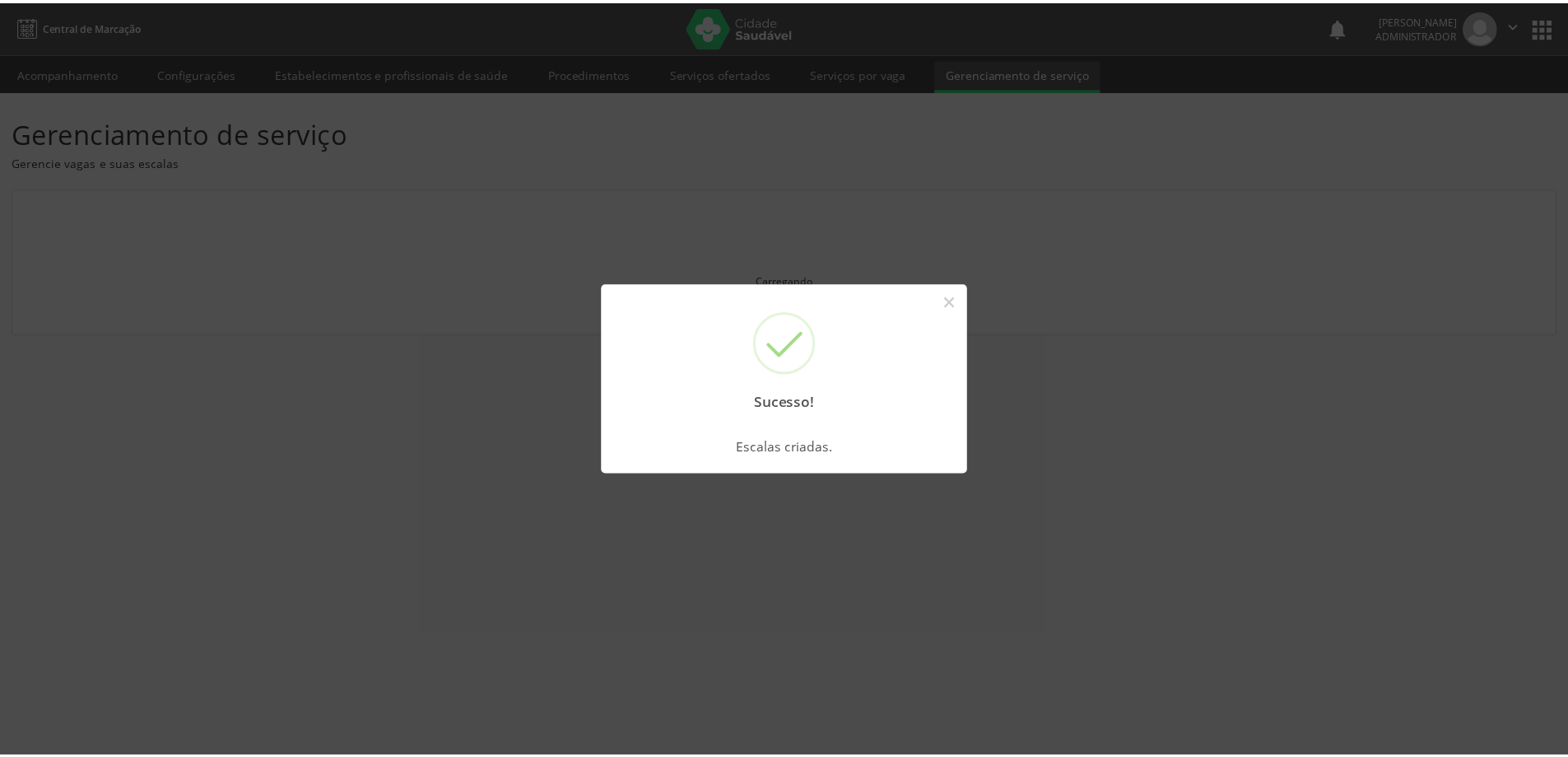
scroll to position [0, 0]
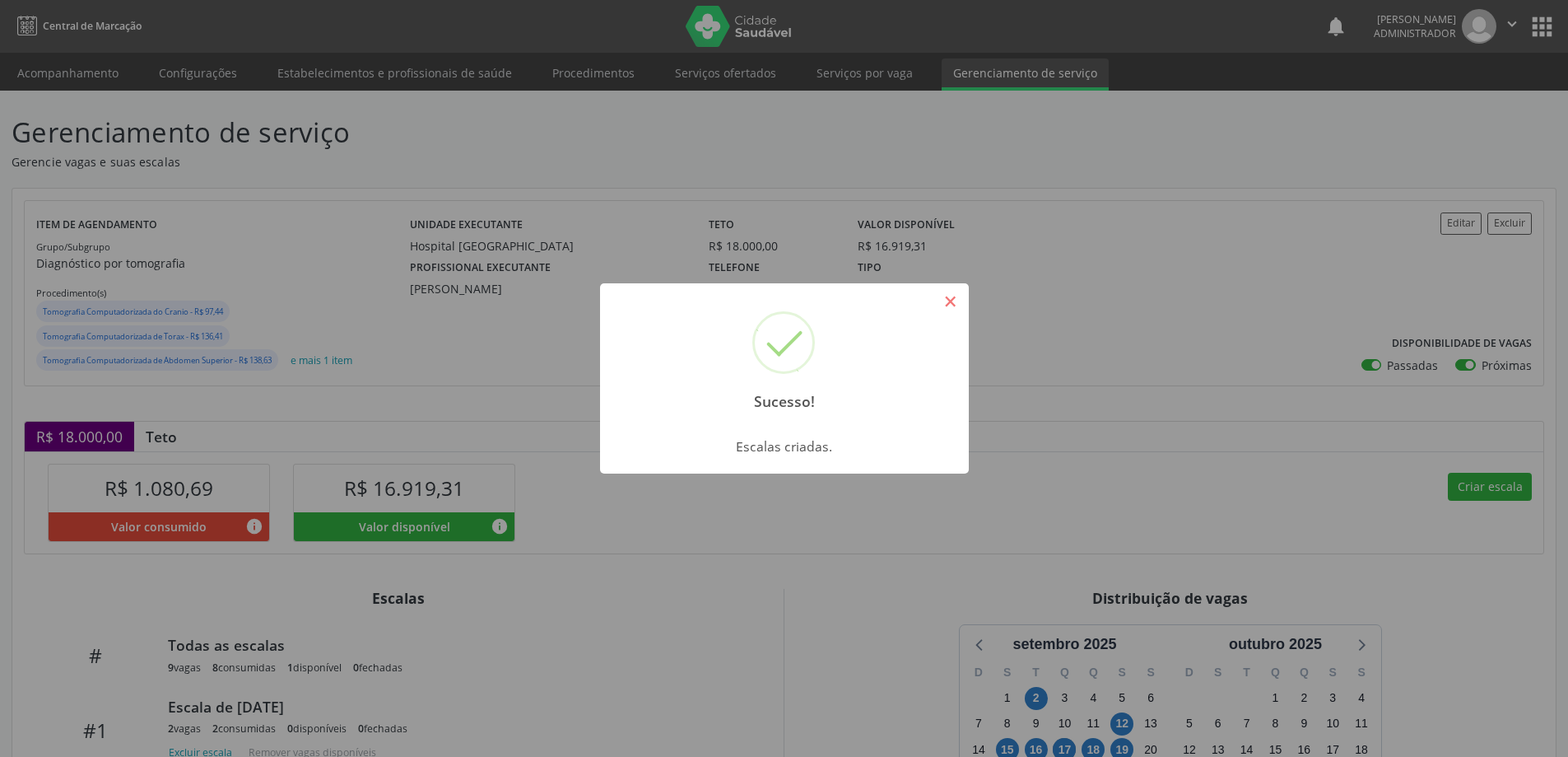
click at [949, 299] on button "×" at bounding box center [951, 302] width 28 height 28
